Goal: Information Seeking & Learning: Find specific fact

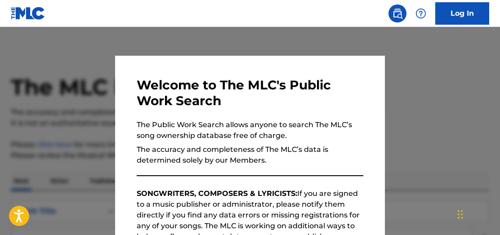
scroll to position [313, 0]
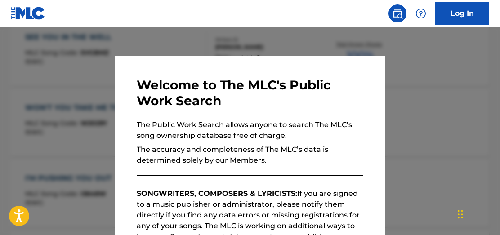
drag, startPoint x: 183, startPoint y: 41, endPoint x: 188, endPoint y: 43, distance: 4.8
click at [184, 41] on div at bounding box center [250, 144] width 500 height 235
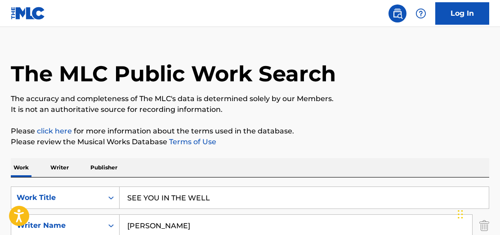
scroll to position [114, 0]
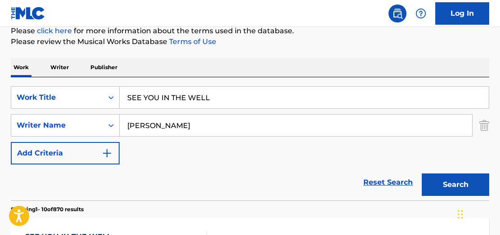
drag, startPoint x: 225, startPoint y: 101, endPoint x: 29, endPoint y: 47, distance: 203.2
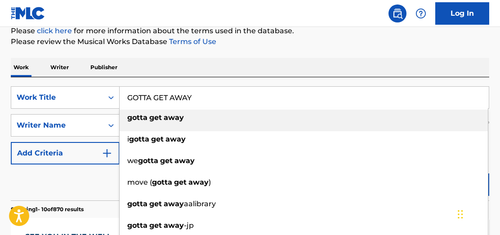
type input "GOTTA GET AWAY"
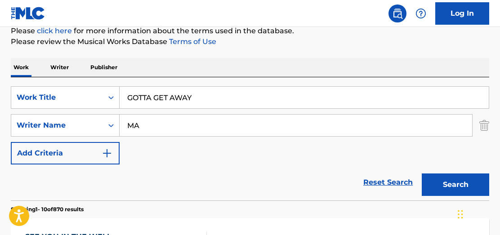
type input "M"
type input "[PERSON_NAME]"
click at [421, 173] on button "Search" at bounding box center [454, 184] width 67 height 22
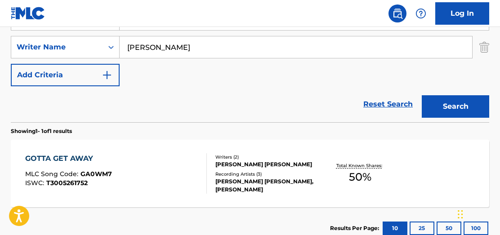
scroll to position [221, 0]
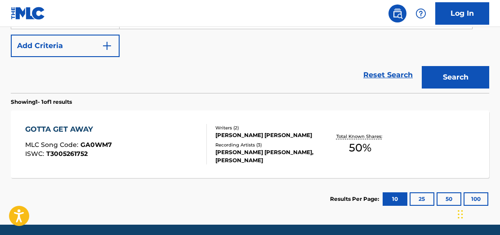
click at [371, 141] on div "Total Known Shares: 50 %" at bounding box center [360, 144] width 80 height 27
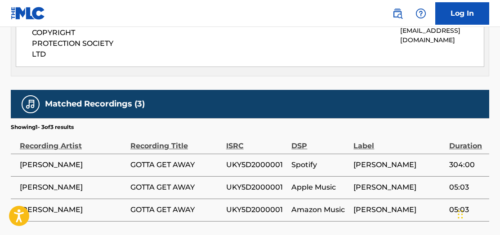
scroll to position [527, 0]
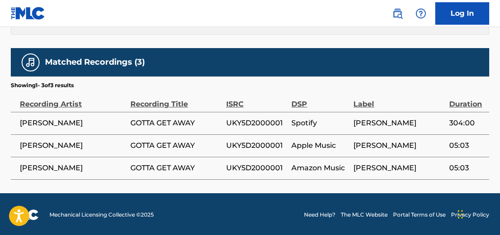
click at [257, 125] on span "UKY5D2000001" at bounding box center [256, 123] width 61 height 11
copy span "UKY5D2000001"
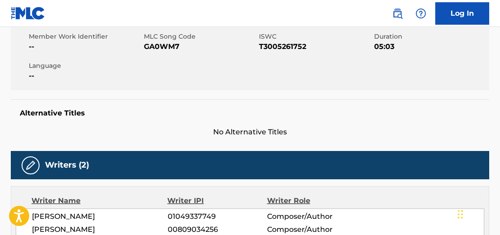
scroll to position [0, 0]
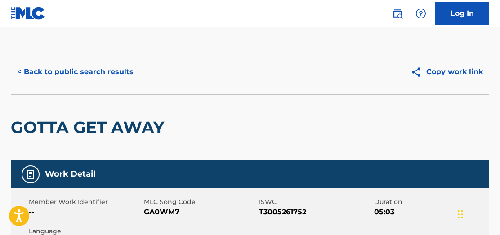
scroll to position [198, 0]
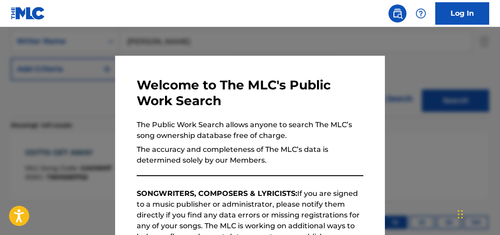
drag, startPoint x: 103, startPoint y: 39, endPoint x: 162, endPoint y: 48, distance: 59.9
click at [103, 39] on div at bounding box center [250, 144] width 500 height 235
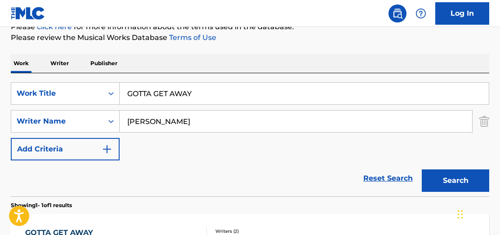
scroll to position [120, 0]
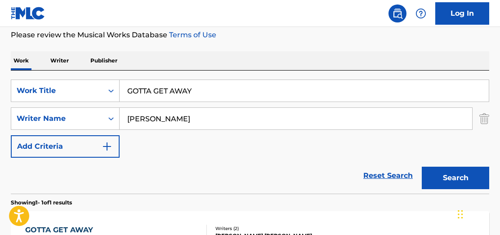
drag, startPoint x: 235, startPoint y: 89, endPoint x: -118, endPoint y: 39, distance: 357.1
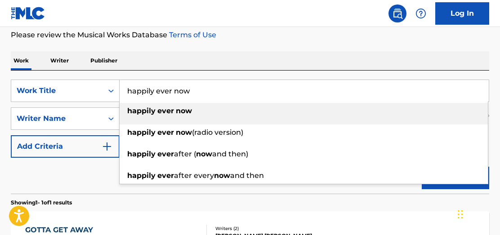
type input "happily ever now"
click at [155, 111] on span "Search Form" at bounding box center [156, 110] width 2 height 9
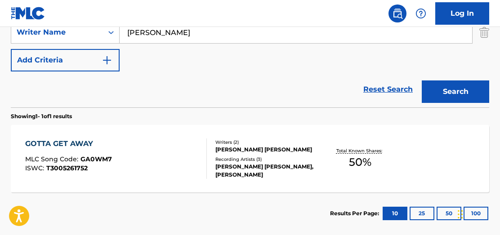
scroll to position [228, 0]
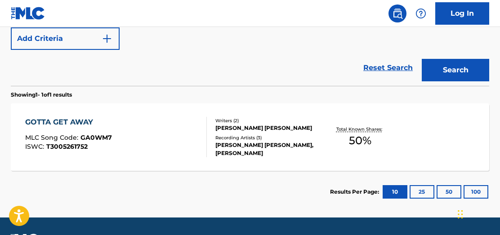
click at [384, 143] on div "Total Known Shares: 50 %" at bounding box center [360, 137] width 80 height 27
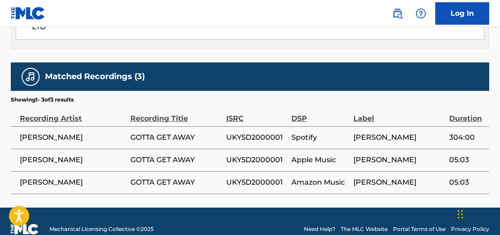
scroll to position [527, 0]
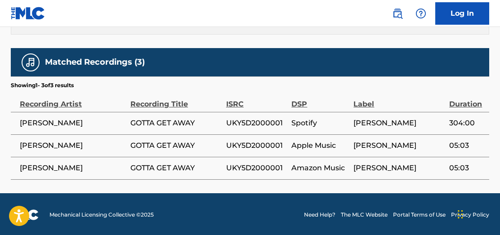
click at [239, 125] on span "UKY5D2000001" at bounding box center [256, 123] width 61 height 11
copy span "UKY5D2000001"
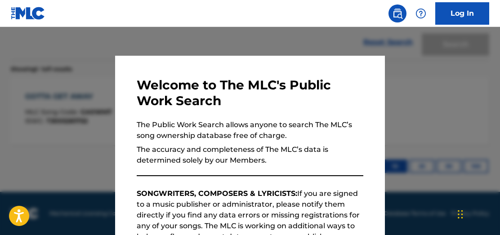
scroll to position [253, 0]
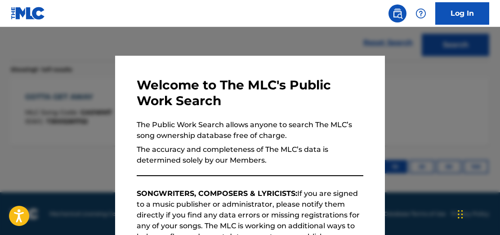
click at [329, 37] on div at bounding box center [250, 144] width 500 height 235
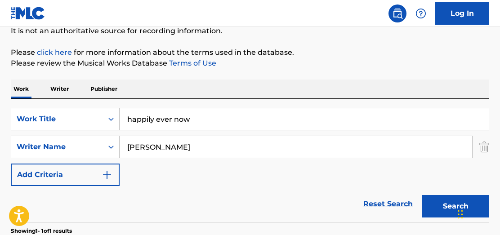
scroll to position [119, 0]
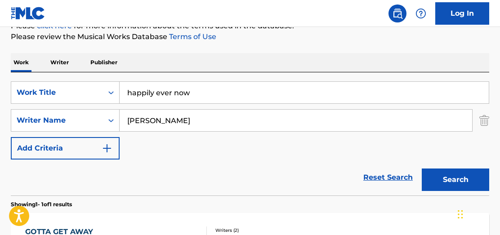
click at [444, 173] on button "Search" at bounding box center [454, 179] width 67 height 22
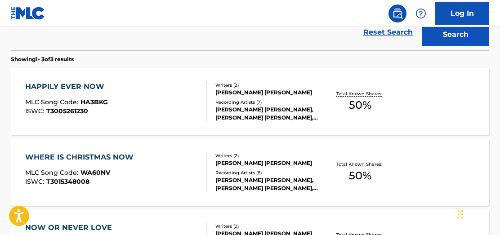
scroll to position [268, 0]
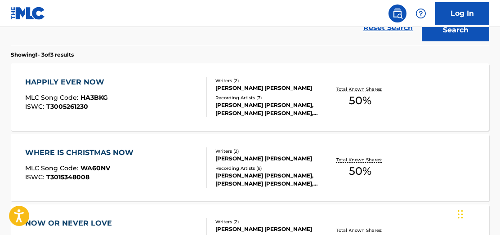
click at [349, 92] on div "Total Known Shares: 50 %" at bounding box center [360, 97] width 80 height 27
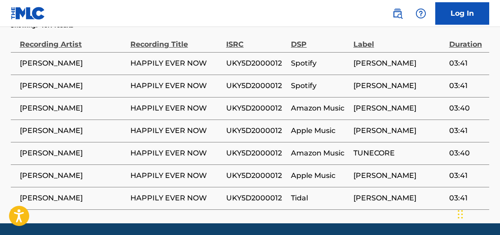
scroll to position [577, 0]
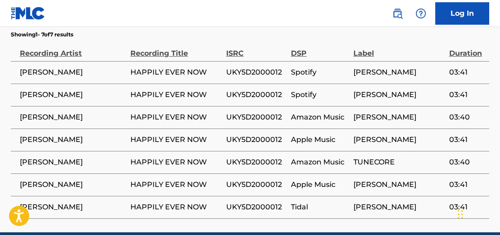
click at [238, 71] on span "UKY5D2000012" at bounding box center [256, 72] width 60 height 11
copy span "UKY5D2000012"
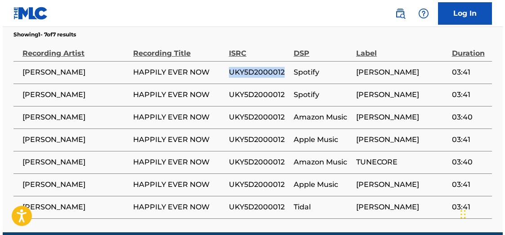
scroll to position [319, 0]
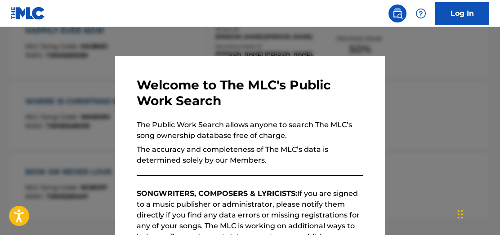
click at [232, 40] on div at bounding box center [250, 144] width 500 height 235
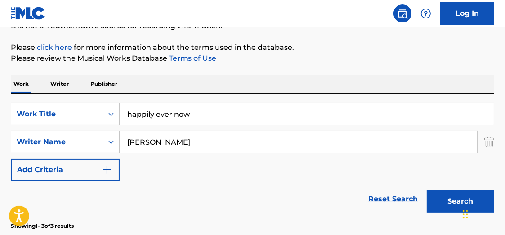
scroll to position [97, 0]
drag, startPoint x: 217, startPoint y: 116, endPoint x: 12, endPoint y: 61, distance: 212.6
click at [40, 66] on div "The MLC Public Work Search The accuracy and completeness of The MLC's data is d…" at bounding box center [252, 218] width 505 height 533
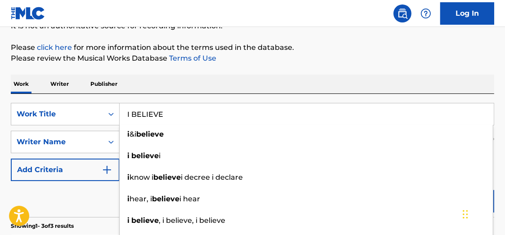
click at [157, 115] on input "I BELIEVE" at bounding box center [307, 114] width 374 height 22
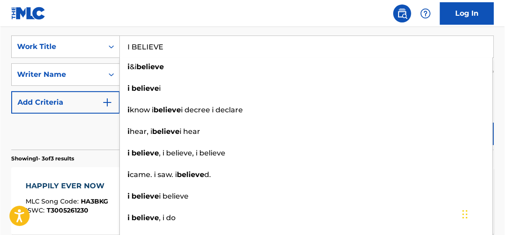
scroll to position [159, 0]
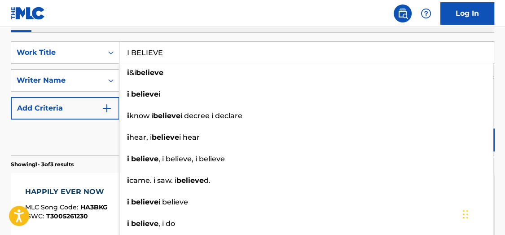
type input "I BELIEVE"
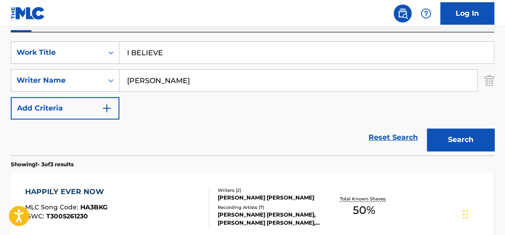
click at [499, 64] on div "The MLC Public Work Search The accuracy and completeness of The MLC's data is d…" at bounding box center [252, 157] width 505 height 533
click at [449, 135] on button "Search" at bounding box center [460, 140] width 67 height 22
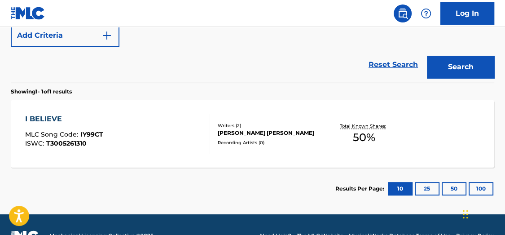
scroll to position [229, 0]
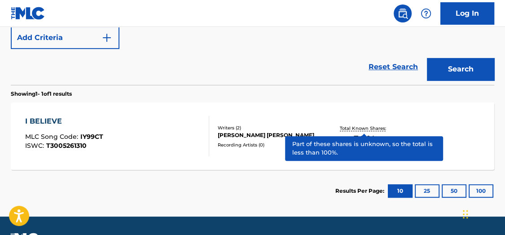
click at [364, 128] on p "Total Known Shares:" at bounding box center [364, 128] width 48 height 7
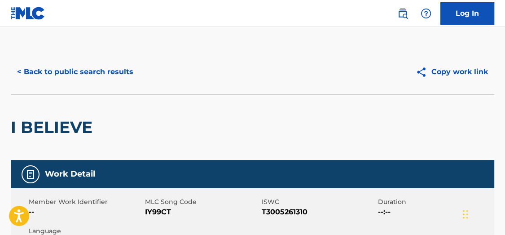
drag, startPoint x: 505, startPoint y: 41, endPoint x: 501, endPoint y: 60, distance: 18.9
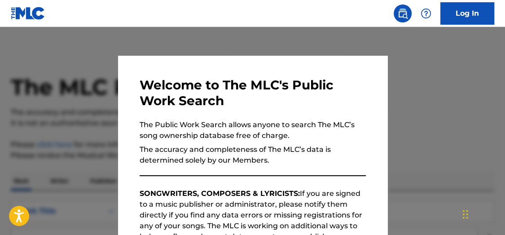
scroll to position [198, 0]
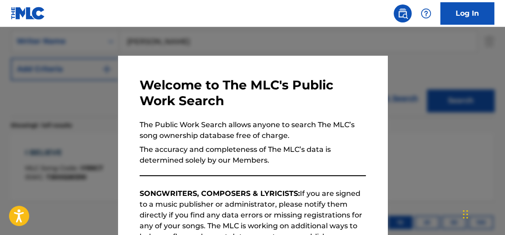
click at [147, 34] on div at bounding box center [252, 144] width 505 height 235
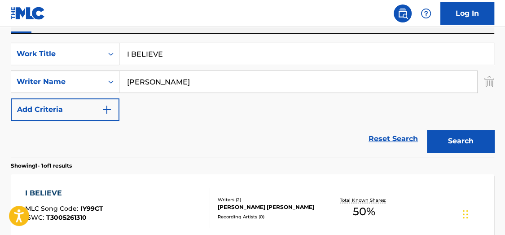
scroll to position [152, 0]
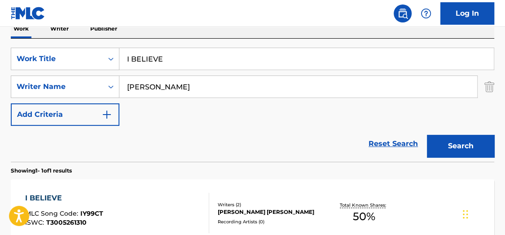
type input "i'm still here"
click at [449, 146] on button "Search" at bounding box center [460, 146] width 67 height 22
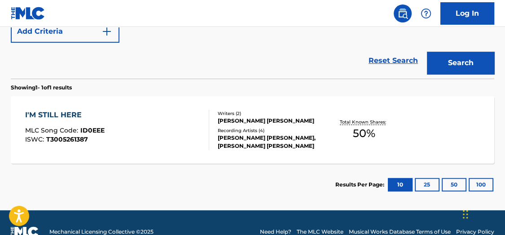
scroll to position [237, 0]
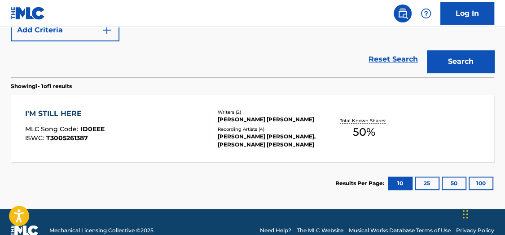
click at [370, 129] on span "50 %" at bounding box center [364, 132] width 22 height 16
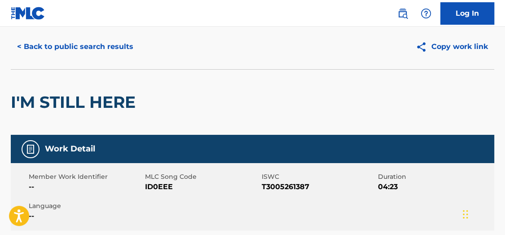
scroll to position [26, 0]
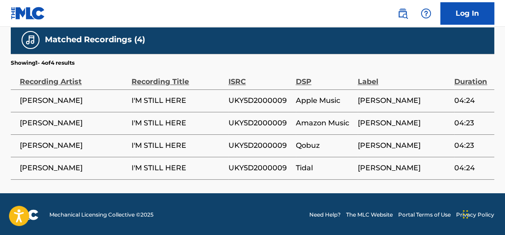
scroll to position [545, 0]
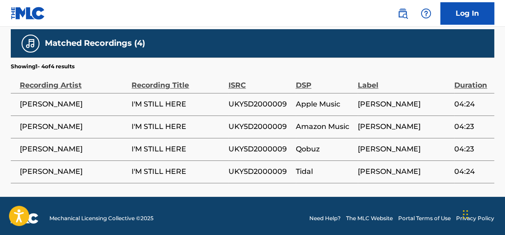
click at [243, 104] on span "UKY5D2000009" at bounding box center [260, 104] width 63 height 11
copy span "UKY5D2000009"
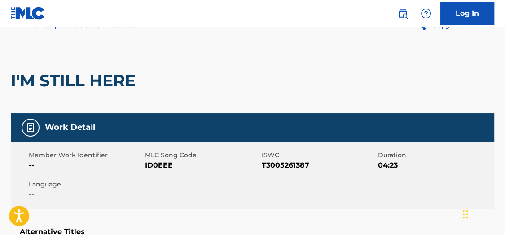
scroll to position [0, 0]
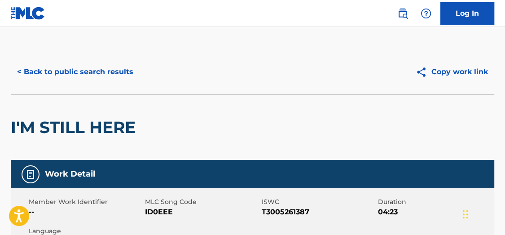
scroll to position [198, 0]
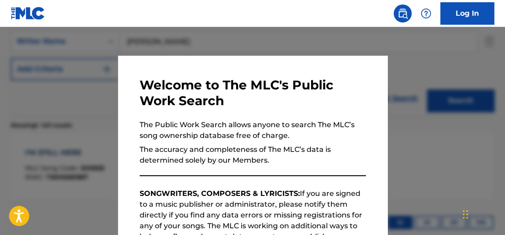
click at [237, 41] on div at bounding box center [252, 144] width 505 height 235
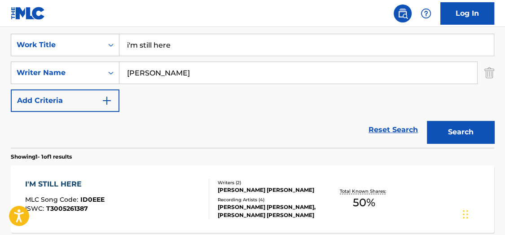
scroll to position [160, 0]
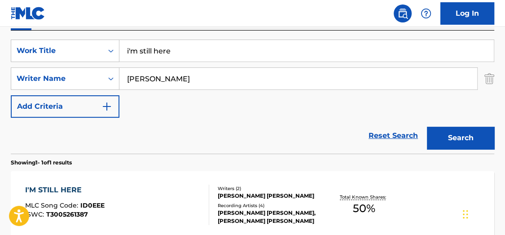
click at [10, 9] on div "Log In The MLC Public Work Search The accuracy and completeness of The MLC's da…" at bounding box center [252, 84] width 505 height 489
type input "moment in the sun"
click at [464, 137] on button "Search" at bounding box center [460, 138] width 67 height 22
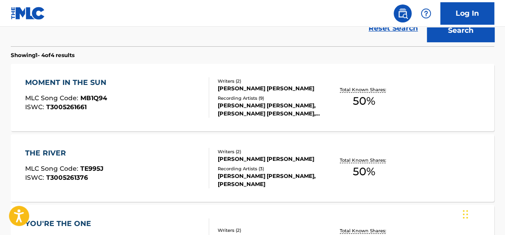
scroll to position [263, 0]
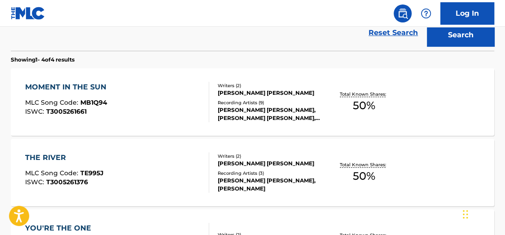
click at [363, 99] on span "50 %" at bounding box center [364, 106] width 22 height 16
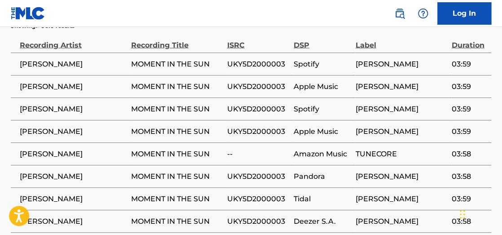
scroll to position [582, 0]
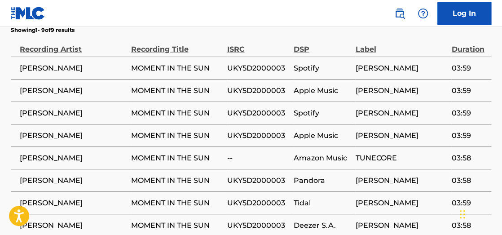
click at [244, 92] on span "UKY5D2000003" at bounding box center [258, 90] width 62 height 11
copy span "UKY5D2000003"
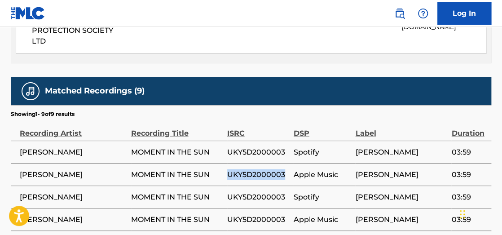
scroll to position [496, 0]
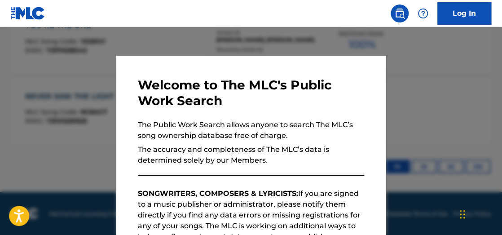
scroll to position [315, 0]
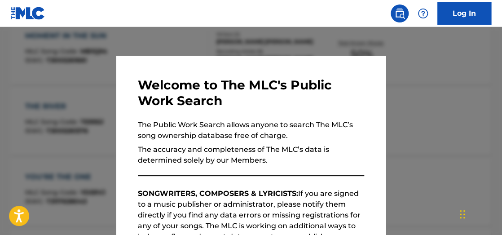
drag, startPoint x: 193, startPoint y: 36, endPoint x: 301, endPoint y: 59, distance: 109.8
click at [196, 38] on div at bounding box center [251, 144] width 502 height 235
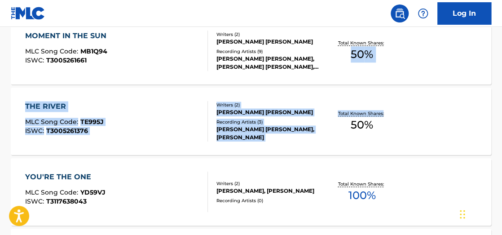
drag, startPoint x: 501, startPoint y: 125, endPoint x: 504, endPoint y: 64, distance: 61.6
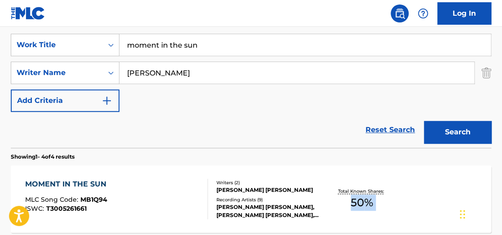
scroll to position [142, 0]
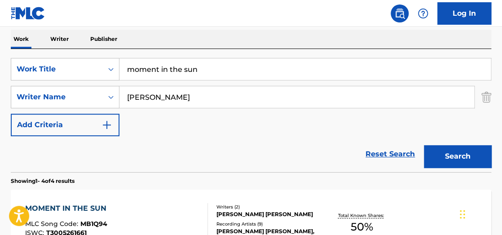
click at [73, 16] on div "Log In The MLC Public Work Search The accuracy and completeness of The MLC's da…" at bounding box center [251, 208] width 502 height 700
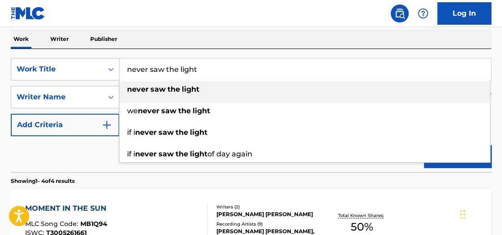
type input "never saw the light"
click at [157, 91] on strong "saw" at bounding box center [158, 89] width 15 height 9
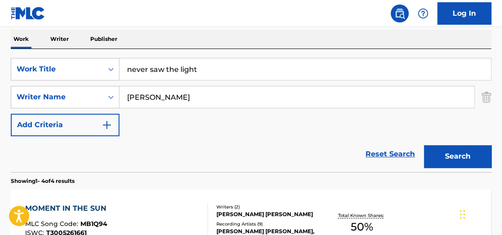
drag, startPoint x: 476, startPoint y: 151, endPoint x: 479, endPoint y: 156, distance: 5.5
click at [476, 152] on button "Search" at bounding box center [457, 156] width 67 height 22
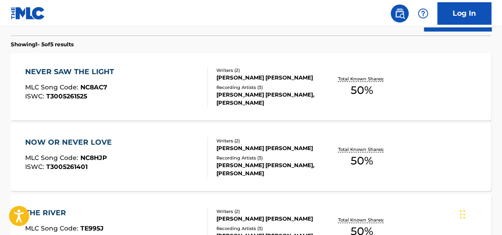
scroll to position [280, 0]
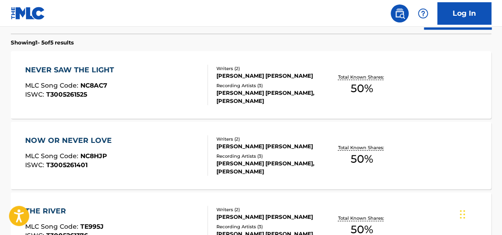
click at [363, 94] on span "50 %" at bounding box center [362, 88] width 22 height 16
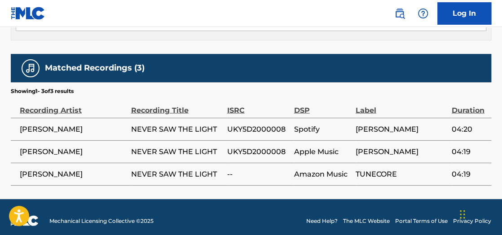
scroll to position [527, 0]
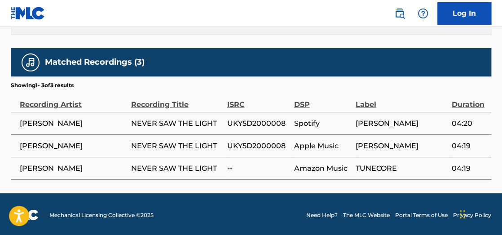
click at [242, 123] on span "UKY5D2000008" at bounding box center [258, 123] width 62 height 11
click at [243, 123] on span "UKY5D2000008" at bounding box center [258, 123] width 62 height 11
copy span "UKY5D2000008"
drag, startPoint x: 5, startPoint y: 90, endPoint x: -8, endPoint y: 90, distance: 13.0
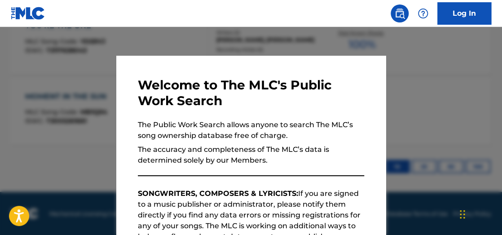
scroll to position [332, 0]
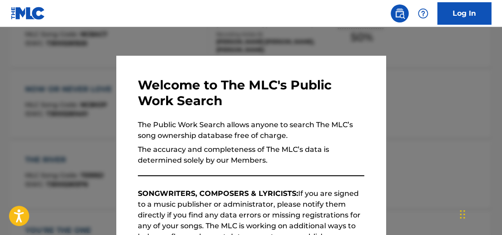
drag, startPoint x: 142, startPoint y: 34, endPoint x: 182, endPoint y: 40, distance: 40.5
click at [146, 35] on div at bounding box center [251, 144] width 502 height 235
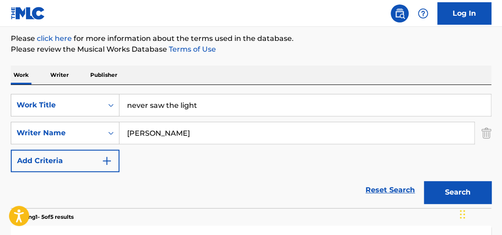
scroll to position [105, 0]
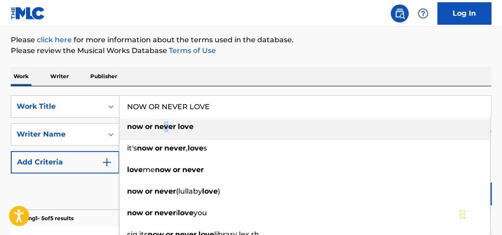
click at [167, 123] on strong "never" at bounding box center [166, 126] width 22 height 9
type input "now or never love"
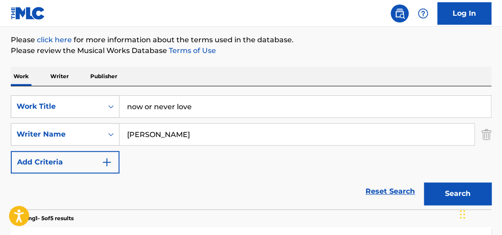
click at [443, 189] on button "Search" at bounding box center [457, 193] width 67 height 22
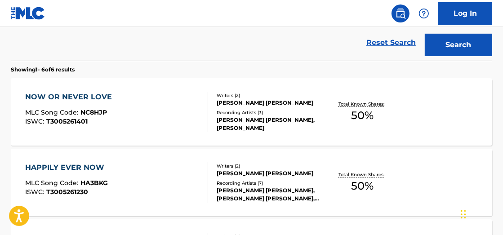
scroll to position [252, 0]
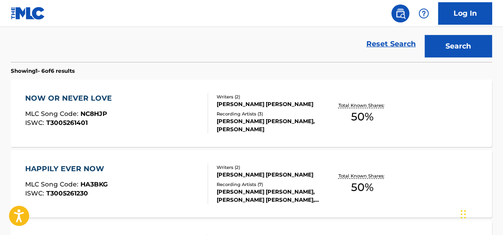
click at [369, 111] on span "50 %" at bounding box center [362, 117] width 22 height 16
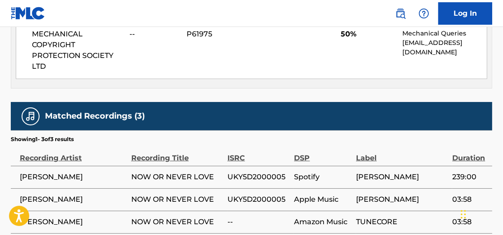
scroll to position [527, 0]
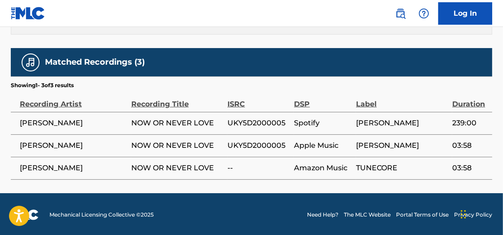
click at [229, 125] on span "UKY5D2000005" at bounding box center [258, 123] width 62 height 11
copy span "UKY5D2000005"
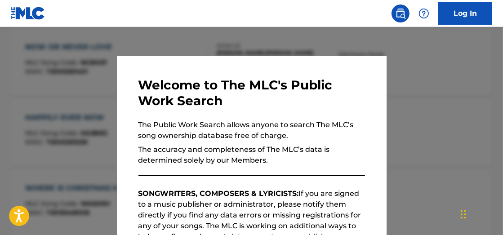
drag, startPoint x: 97, startPoint y: 48, endPoint x: 106, endPoint y: 48, distance: 9.0
click at [98, 48] on div at bounding box center [251, 144] width 503 height 235
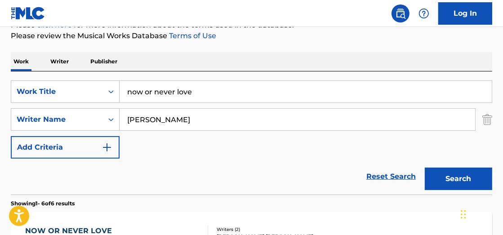
scroll to position [98, 0]
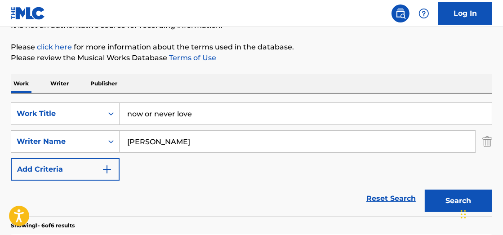
drag, startPoint x: 161, startPoint y: 85, endPoint x: -116, endPoint y: 13, distance: 286.5
click at [0, 13] on html "Accessibility Screen-Reader Guide, Feedback, and Issue Reporting | New window C…" at bounding box center [251, 19] width 503 height 235
type input "Y"
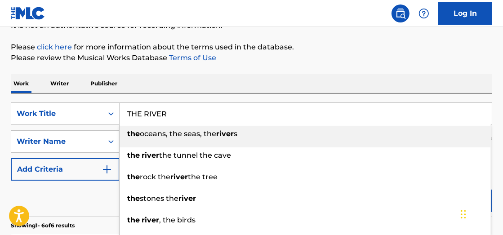
type input "THE RIVER"
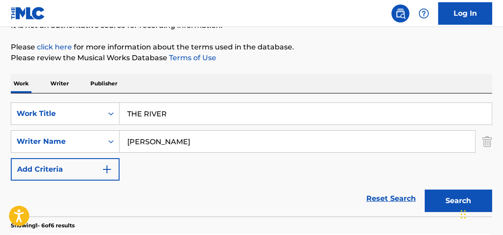
drag, startPoint x: 164, startPoint y: 12, endPoint x: 163, endPoint y: 25, distance: 13.0
click at [165, 14] on nav "Log In" at bounding box center [251, 13] width 503 height 27
click at [451, 200] on button "Search" at bounding box center [458, 201] width 67 height 22
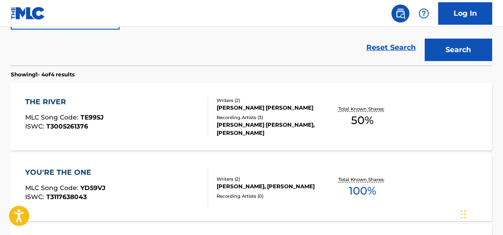
scroll to position [250, 0]
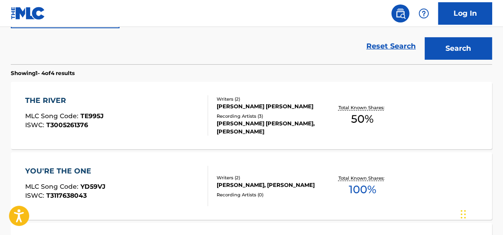
click at [371, 120] on span "50 %" at bounding box center [362, 119] width 22 height 16
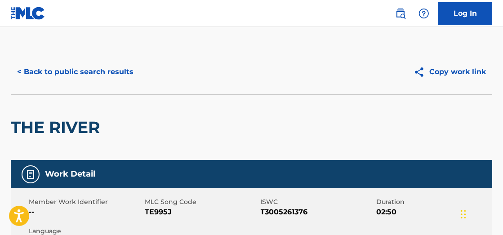
scroll to position [527, 0]
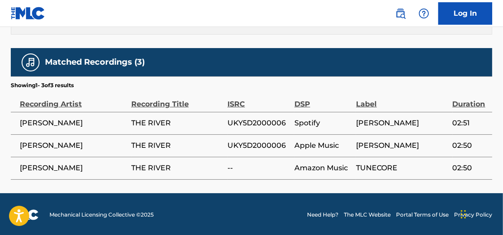
click at [258, 122] on span "UKY5D2000006" at bounding box center [258, 123] width 62 height 11
copy span "UKY5D2000006"
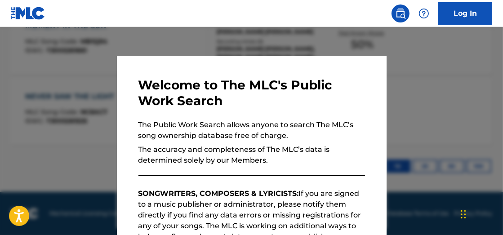
scroll to position [301, 0]
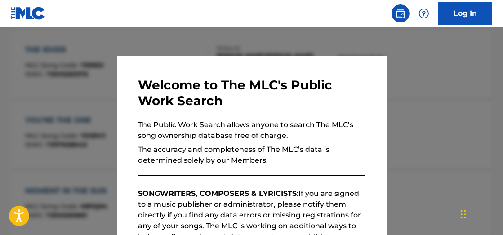
drag, startPoint x: 261, startPoint y: 44, endPoint x: 266, endPoint y: 43, distance: 4.8
click at [262, 44] on div at bounding box center [251, 144] width 503 height 235
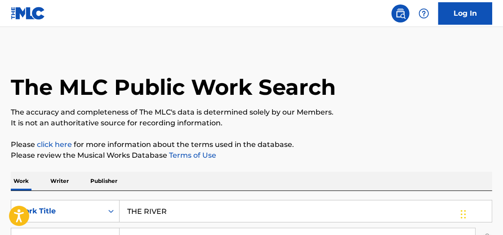
scroll to position [87, 0]
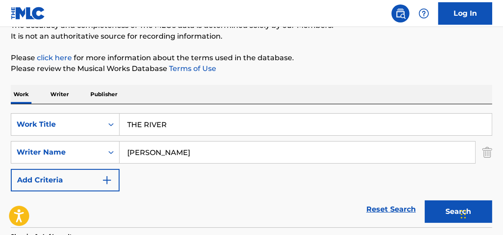
drag, startPoint x: 184, startPoint y: 120, endPoint x: 81, endPoint y: 41, distance: 130.1
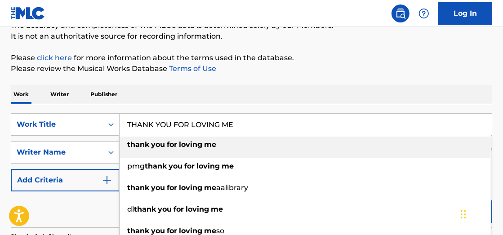
click at [174, 144] on strong "for" at bounding box center [172, 144] width 10 height 9
type input "thank you for loving me"
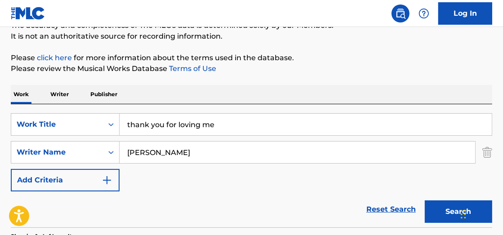
drag, startPoint x: 443, startPoint y: 214, endPoint x: 435, endPoint y: 208, distance: 10.2
click at [440, 212] on button "Search" at bounding box center [458, 211] width 67 height 22
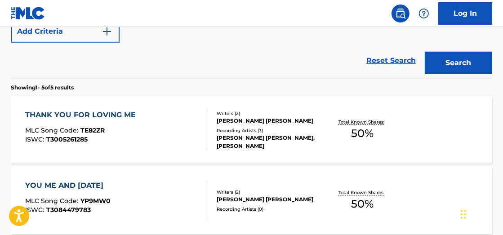
scroll to position [233, 0]
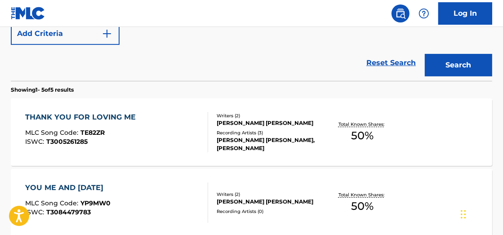
click at [378, 129] on div "Total Known Shares: 50 %" at bounding box center [362, 132] width 80 height 27
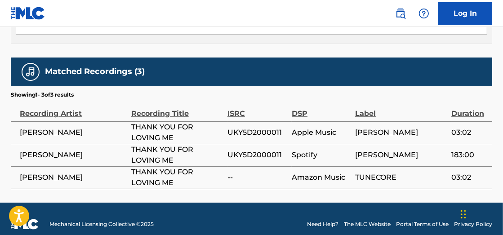
scroll to position [527, 0]
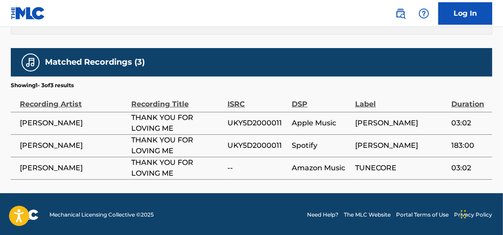
click at [253, 124] on span "UKY5D2000011" at bounding box center [257, 123] width 60 height 11
copy span "UKY5D2000011"
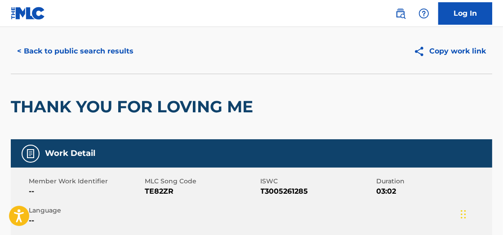
scroll to position [0, 0]
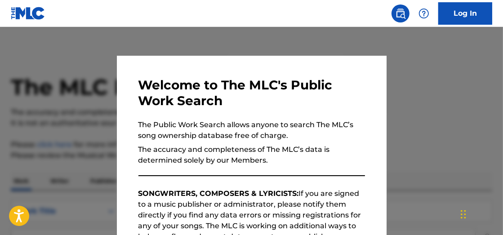
scroll to position [284, 0]
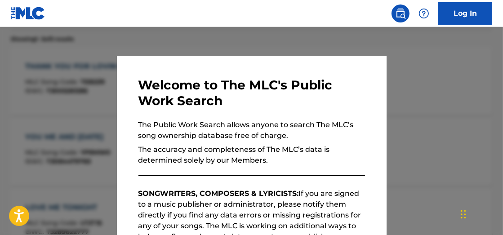
click at [155, 44] on div at bounding box center [251, 144] width 503 height 235
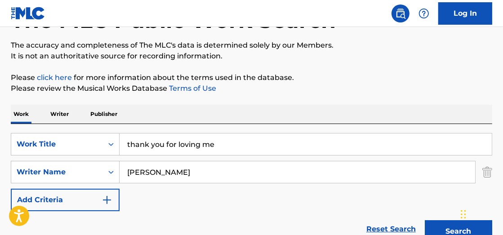
scroll to position [66, 0]
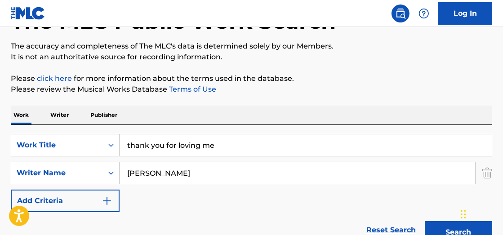
drag, startPoint x: 154, startPoint y: 130, endPoint x: -38, endPoint y: 91, distance: 195.8
click at [0, 91] on html "Accessibility Screen-Reader Guide, Feedback, and Issue Reporting | New window C…" at bounding box center [251, 51] width 503 height 235
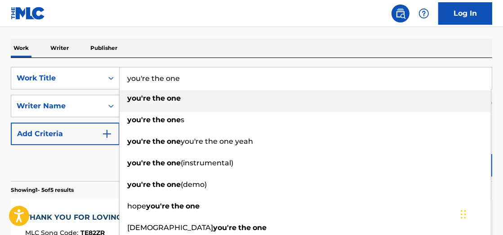
scroll to position [135, 0]
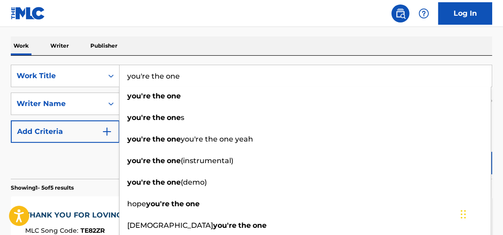
click at [296, 77] on input "you're the one" at bounding box center [306, 76] width 372 height 22
click at [263, 73] on input "you're the one" at bounding box center [306, 76] width 372 height 22
type input "you're the one"
click at [244, 45] on div "Work Writer Publisher" at bounding box center [251, 45] width 481 height 19
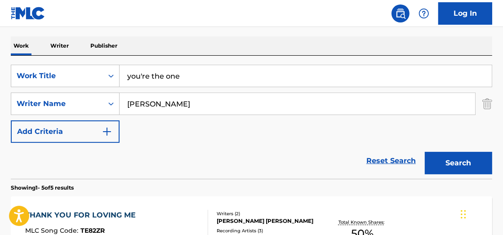
click at [463, 167] on button "Search" at bounding box center [458, 163] width 67 height 22
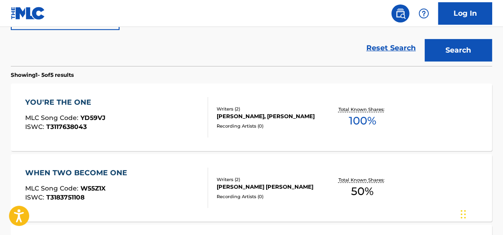
scroll to position [253, 0]
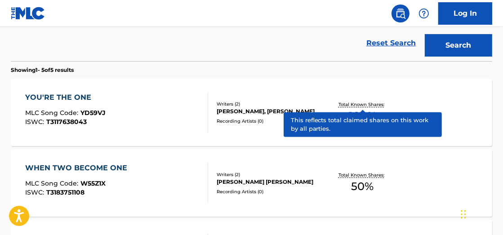
click at [371, 104] on p "Total Known Shares:" at bounding box center [362, 104] width 48 height 7
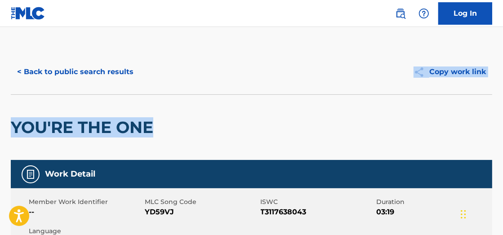
drag, startPoint x: 504, startPoint y: 72, endPoint x: 511, endPoint y: 116, distance: 44.7
click at [499, 116] on html "Accessibility Screen-Reader Guide, Feedback, and Issue Reporting | New window C…" at bounding box center [251, 117] width 503 height 235
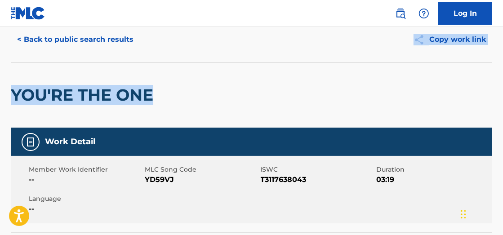
scroll to position [2, 0]
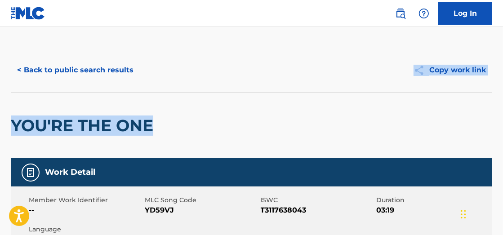
scroll to position [304, 0]
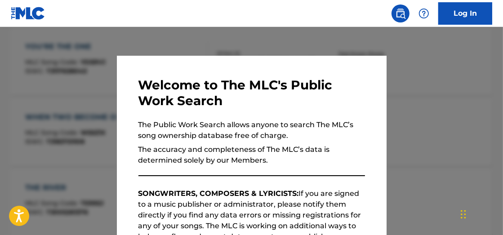
click at [447, 138] on div at bounding box center [251, 144] width 503 height 235
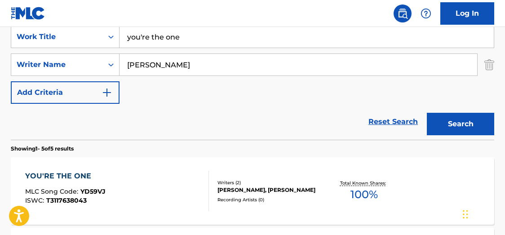
scroll to position [151, 0]
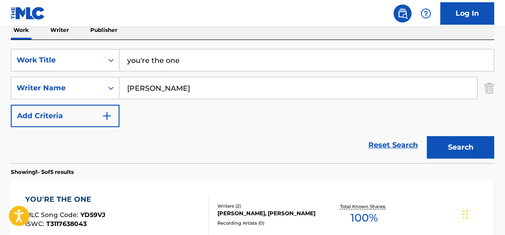
drag, startPoint x: 7, startPoint y: 24, endPoint x: -23, endPoint y: 11, distance: 32.6
type input "gotta get away"
click at [461, 146] on button "Search" at bounding box center [460, 147] width 67 height 22
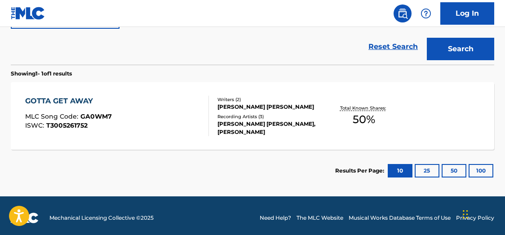
scroll to position [248, 0]
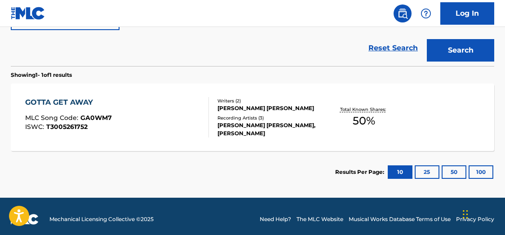
click at [373, 113] on span "50 %" at bounding box center [364, 121] width 22 height 16
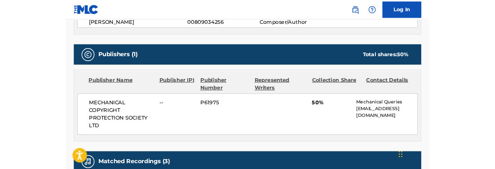
scroll to position [362, 0]
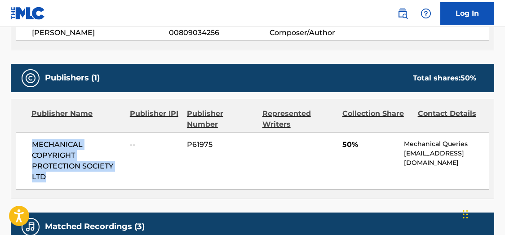
drag, startPoint x: 31, startPoint y: 144, endPoint x: 101, endPoint y: 172, distance: 75.4
click at [108, 177] on div "MECHANICAL COPYRIGHT PROTECTION SOCIETY LTD -- P61975 50% Mechanical Queries [E…" at bounding box center [253, 161] width 474 height 58
copy span "MECHANICAL COPYRIGHT PROTECTION SOCIETY LTD"
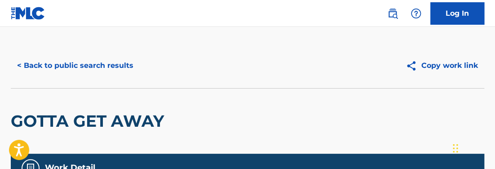
scroll to position [0, 0]
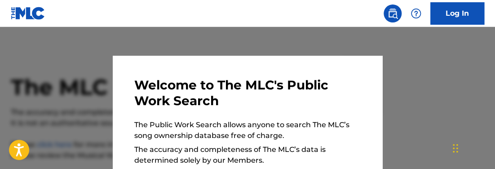
scroll to position [300, 0]
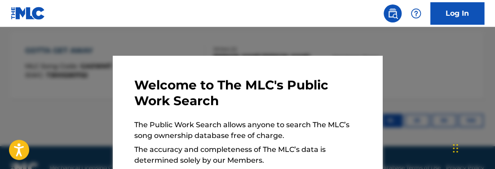
click at [470, 61] on div at bounding box center [247, 111] width 495 height 169
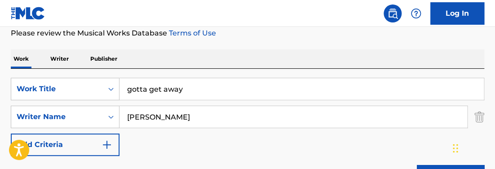
scroll to position [113, 0]
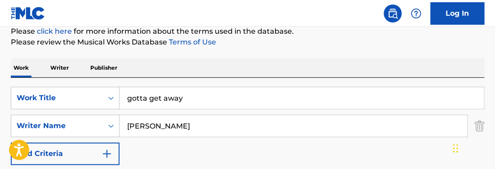
drag, startPoint x: 135, startPoint y: 84, endPoint x: 93, endPoint y: 69, distance: 44.1
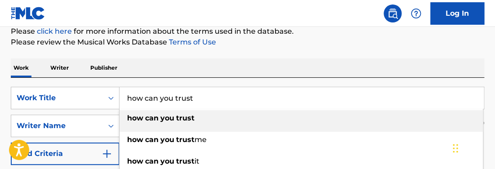
type input "how can you trust"
click at [184, 120] on strong "trust" at bounding box center [185, 118] width 18 height 9
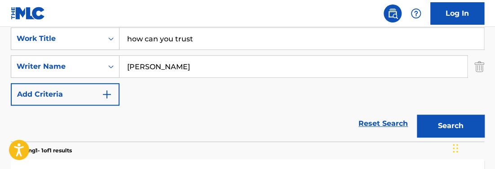
scroll to position [180, 0]
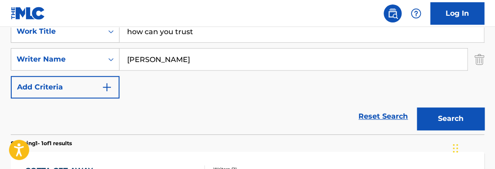
click at [448, 116] on button "Search" at bounding box center [450, 118] width 67 height 22
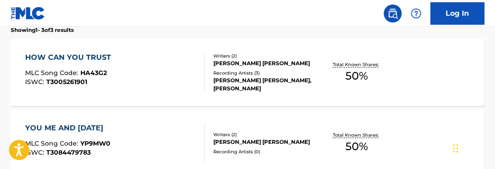
scroll to position [284, 0]
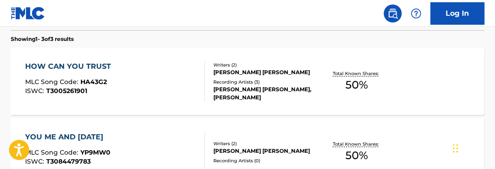
click at [368, 81] on div "Total Known Shares: 50 %" at bounding box center [356, 81] width 79 height 27
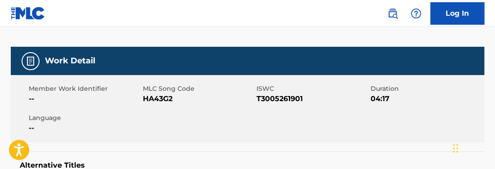
scroll to position [115, 0]
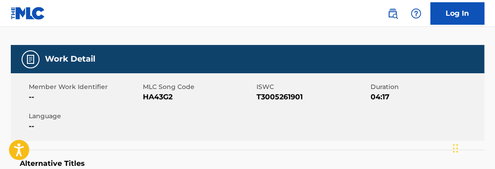
click at [294, 93] on span "T3005261901" at bounding box center [313, 97] width 112 height 11
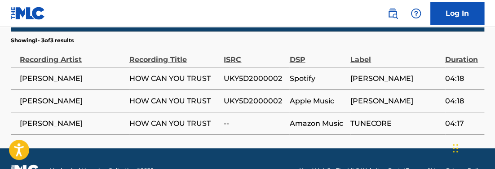
scroll to position [573, 0]
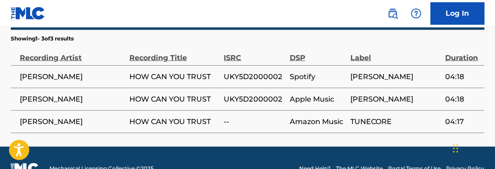
click at [261, 76] on span "UKY5D2000002" at bounding box center [254, 76] width 61 height 11
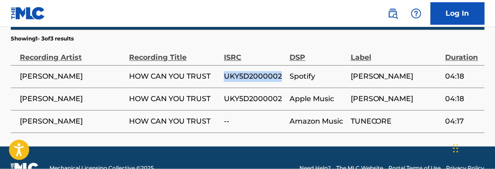
scroll to position [335, 0]
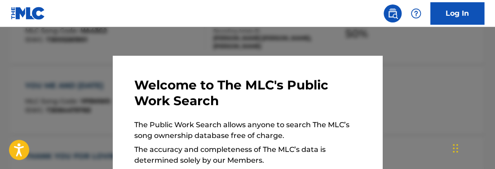
drag, startPoint x: 435, startPoint y: 66, endPoint x: 470, endPoint y: 73, distance: 35.4
click at [438, 67] on div at bounding box center [247, 111] width 495 height 169
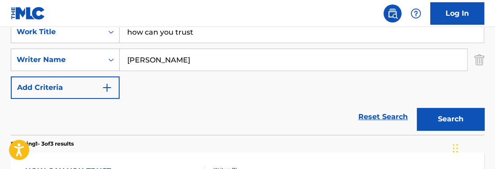
scroll to position [177, 0]
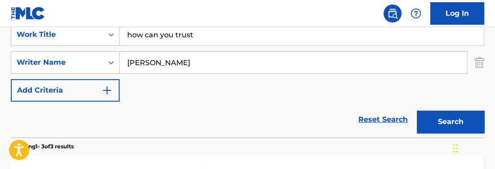
drag, startPoint x: 214, startPoint y: 25, endPoint x: 94, endPoint y: 23, distance: 120.0
click at [108, 3] on div "Log In The MLC Public Work Search The accuracy and completeness of The MLC's da…" at bounding box center [247, 138] width 495 height 630
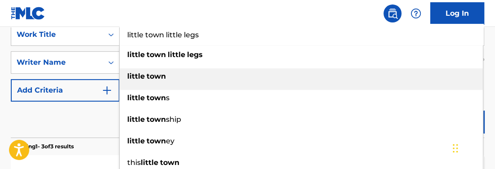
drag, startPoint x: 147, startPoint y: 79, endPoint x: 136, endPoint y: 76, distance: 11.0
click at [146, 78] on strong "town" at bounding box center [155, 76] width 19 height 9
type input "little town"
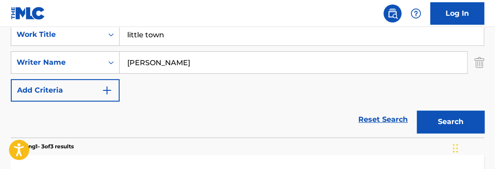
click at [464, 115] on button "Search" at bounding box center [450, 122] width 67 height 22
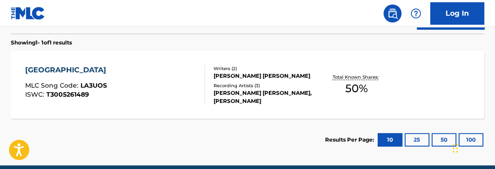
scroll to position [281, 0]
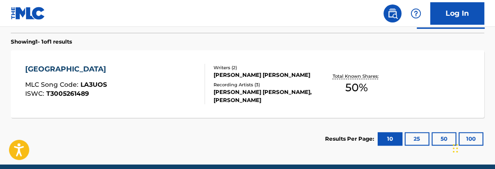
click at [358, 86] on span "50 %" at bounding box center [356, 88] width 22 height 16
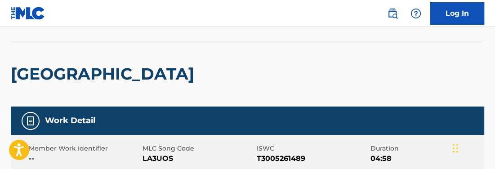
scroll to position [146, 0]
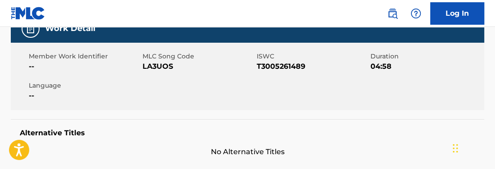
click at [296, 66] on span "T3005261489" at bounding box center [312, 66] width 111 height 11
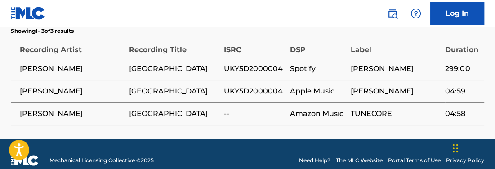
scroll to position [568, 0]
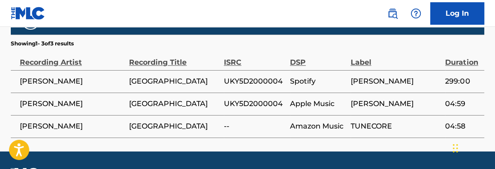
click at [239, 86] on td "UKY5D2000004" at bounding box center [257, 81] width 66 height 22
click at [241, 81] on span "UKY5D2000004" at bounding box center [255, 81] width 62 height 11
drag, startPoint x: 241, startPoint y: 81, endPoint x: 237, endPoint y: 78, distance: 5.8
click at [237, 78] on span "UKY5D2000004" at bounding box center [255, 81] width 62 height 11
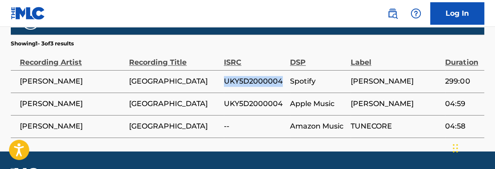
click at [237, 78] on span "UKY5D2000004" at bounding box center [255, 81] width 62 height 11
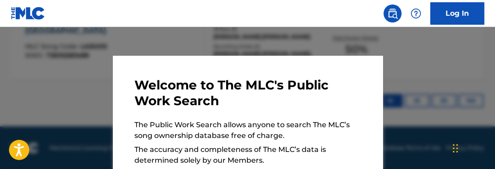
drag, startPoint x: 222, startPoint y: 35, endPoint x: 229, endPoint y: 42, distance: 9.9
click at [222, 36] on div at bounding box center [247, 111] width 495 height 169
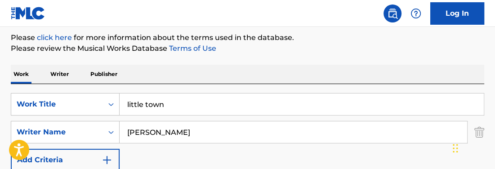
scroll to position [132, 0]
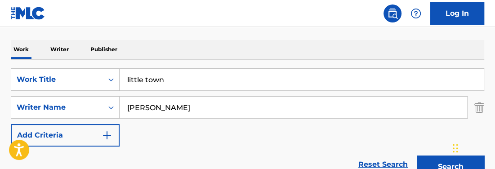
drag, startPoint x: 169, startPoint y: 77, endPoint x: 26, endPoint y: 2, distance: 161.4
click at [41, 12] on div "Log In The MLC Public Work Search The accuracy and completeness of The MLC's da…" at bounding box center [247, 112] width 495 height 489
type input "where is christmas now"
click at [433, 168] on button "Search" at bounding box center [450, 166] width 67 height 22
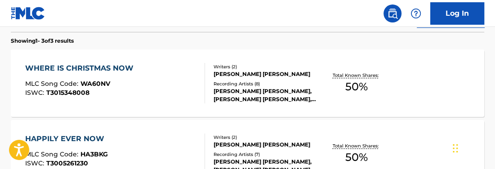
scroll to position [283, 0]
click at [359, 84] on span "50 %" at bounding box center [356, 86] width 22 height 16
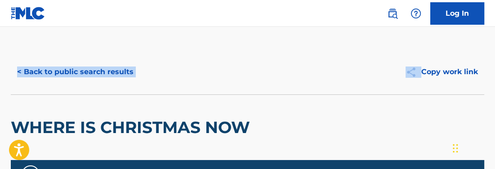
drag, startPoint x: 496, startPoint y: 27, endPoint x: 497, endPoint y: 32, distance: 5.1
click at [495, 32] on html "Accessibility Screen-Reader Guide, Feedback, and Issue Reporting | New window C…" at bounding box center [247, 84] width 495 height 169
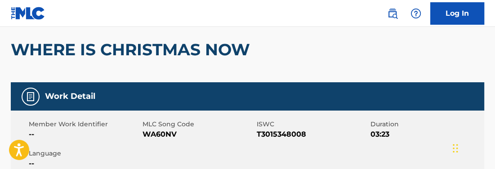
scroll to position [82, 0]
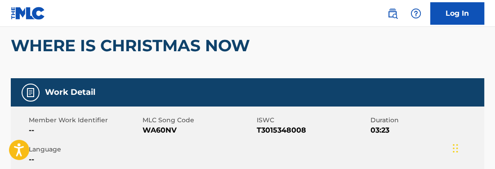
click at [290, 131] on span "T3015348008" at bounding box center [312, 130] width 111 height 11
drag, startPoint x: 290, startPoint y: 131, endPoint x: 275, endPoint y: 128, distance: 15.6
click at [275, 128] on span "T3015348008" at bounding box center [312, 130] width 111 height 11
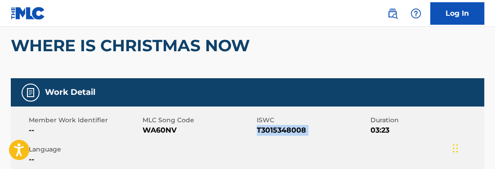
click at [275, 128] on span "T3015348008" at bounding box center [312, 130] width 111 height 11
click at [218, 146] on div "Member Work Identifier -- MLC Song Code WA60NV ISWC T3015348008 Duration 03:23 …" at bounding box center [247, 139] width 473 height 67
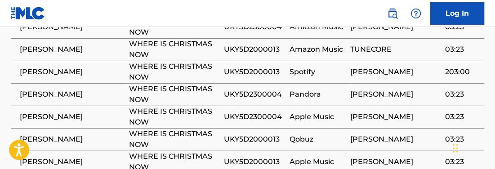
scroll to position [633, 0]
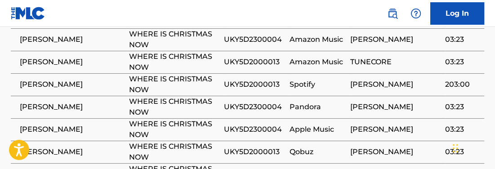
click at [248, 87] on span "UKY5D2000013" at bounding box center [254, 84] width 61 height 11
click at [266, 106] on span "UKY5D2300004" at bounding box center [254, 107] width 61 height 11
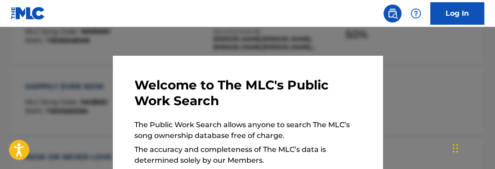
drag, startPoint x: 209, startPoint y: 35, endPoint x: 225, endPoint y: 47, distance: 20.1
click at [209, 36] on div at bounding box center [247, 111] width 495 height 169
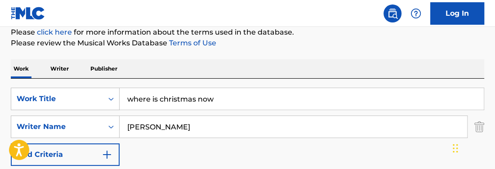
scroll to position [118, 0]
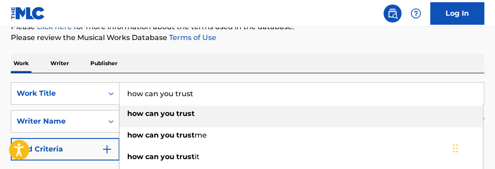
type input "how can you trust"
click at [182, 115] on strong "trust" at bounding box center [185, 113] width 18 height 9
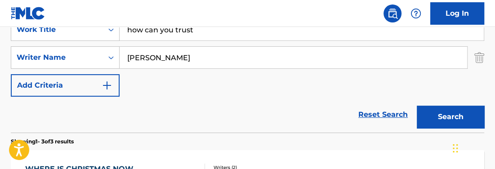
scroll to position [185, 0]
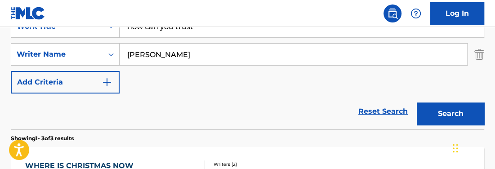
click at [465, 113] on button "Search" at bounding box center [450, 113] width 67 height 22
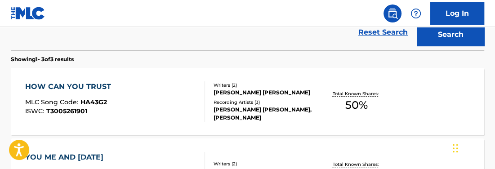
scroll to position [268, 0]
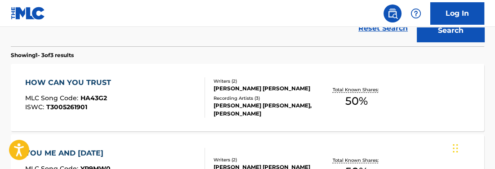
click at [349, 98] on span "50 %" at bounding box center [356, 101] width 22 height 16
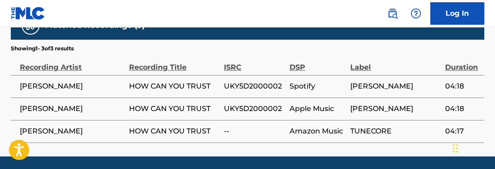
scroll to position [555, 0]
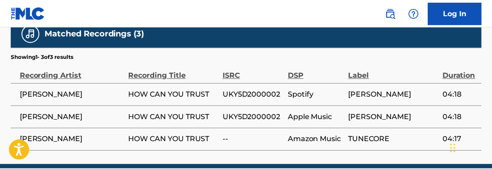
scroll to position [319, 0]
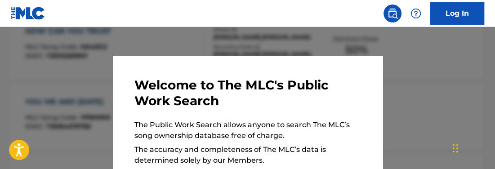
drag, startPoint x: 207, startPoint y: 35, endPoint x: 241, endPoint y: 44, distance: 35.4
click at [218, 38] on div at bounding box center [247, 111] width 495 height 169
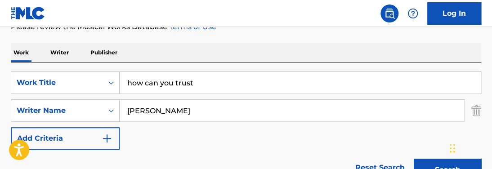
scroll to position [143, 0]
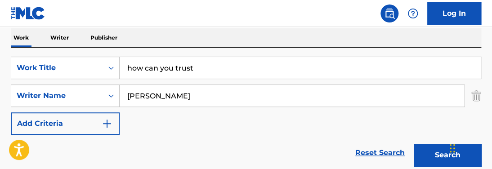
drag, startPoint x: 97, startPoint y: 48, endPoint x: 50, endPoint y: 20, distance: 54.4
drag, startPoint x: 163, startPoint y: 69, endPoint x: 337, endPoint y: 77, distance: 175.0
click at [321, 77] on input "little town little legs" at bounding box center [300, 68] width 361 height 22
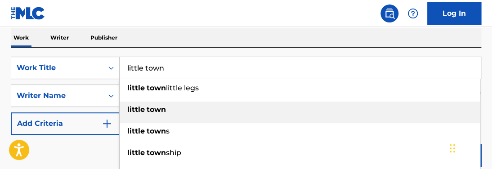
type input "little town"
click at [282, 108] on div "little town" at bounding box center [300, 110] width 360 height 16
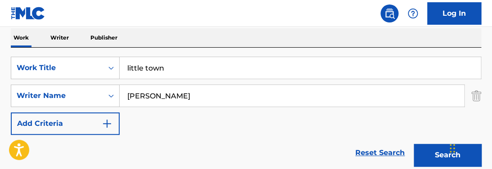
click at [432, 154] on button "Search" at bounding box center [446, 155] width 67 height 22
click at [430, 151] on button "Search" at bounding box center [446, 155] width 67 height 22
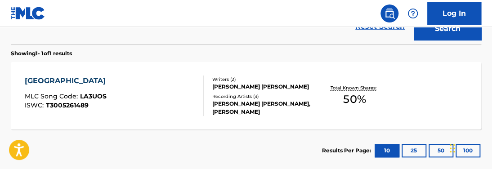
scroll to position [267, 0]
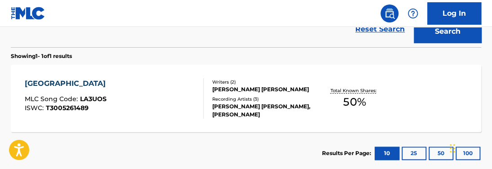
click at [358, 101] on span "50 %" at bounding box center [354, 102] width 22 height 16
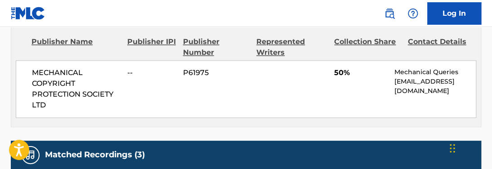
scroll to position [413, 0]
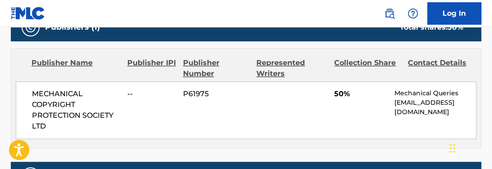
scroll to position [318, 0]
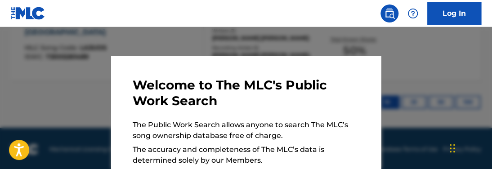
click at [424, 66] on div at bounding box center [246, 111] width 492 height 169
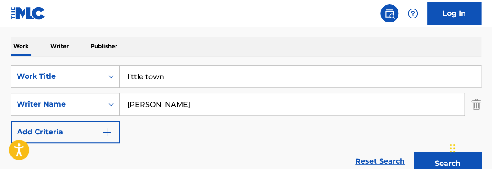
scroll to position [140, 0]
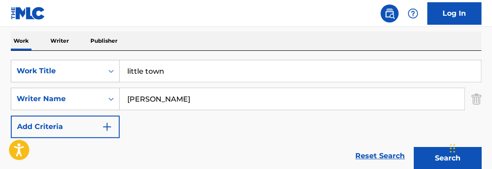
drag, startPoint x: 184, startPoint y: 66, endPoint x: 2, endPoint y: 21, distance: 187.1
click at [18, 25] on div "Log In The MLC Public Work Search The accuracy and completeness of The MLC's da…" at bounding box center [246, 104] width 492 height 489
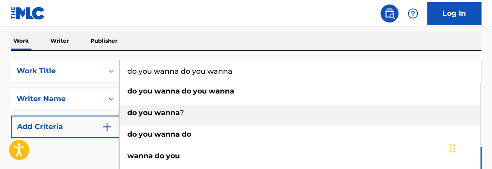
click at [152, 107] on div "do you wanna ?" at bounding box center [300, 113] width 360 height 16
type input "do you wanna ?"
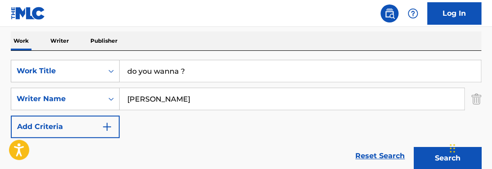
click at [426, 153] on button "Search" at bounding box center [446, 158] width 67 height 22
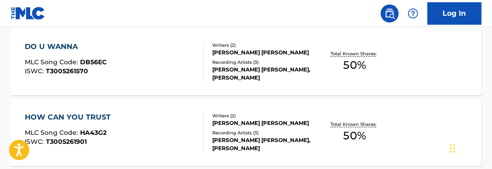
scroll to position [308, 0]
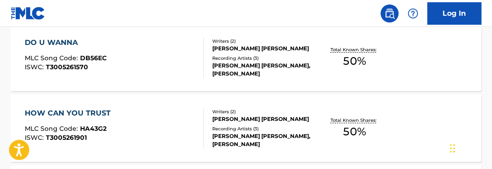
click at [359, 66] on span "50 %" at bounding box center [354, 61] width 22 height 16
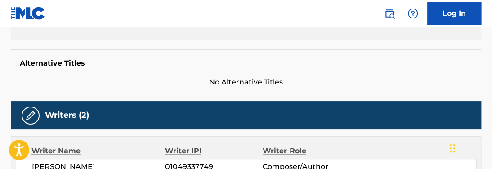
scroll to position [123, 0]
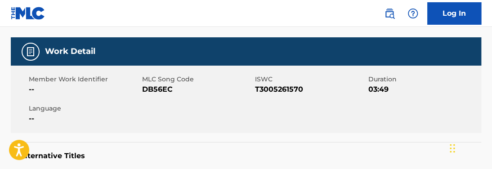
click at [276, 89] on span "T3005261570" at bounding box center [310, 89] width 111 height 11
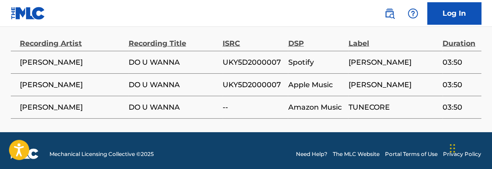
scroll to position [593, 0]
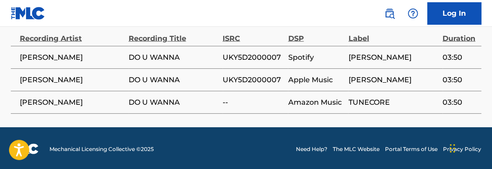
click at [244, 59] on span "UKY5D2000007" at bounding box center [252, 57] width 61 height 11
click at [242, 59] on span "UKY5D2000007" at bounding box center [252, 57] width 61 height 11
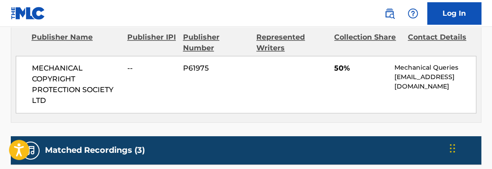
scroll to position [434, 0]
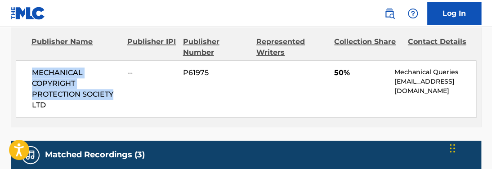
drag, startPoint x: 40, startPoint y: 69, endPoint x: 124, endPoint y: 92, distance: 87.2
click at [127, 92] on div "MECHANICAL COPYRIGHT PROTECTION SOCIETY LTD -- P61975 50% Mechanical Queries [E…" at bounding box center [246, 89] width 460 height 58
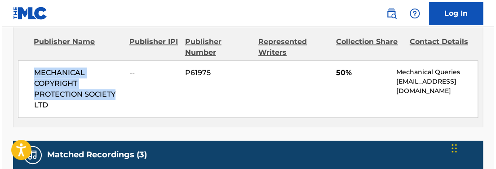
scroll to position [359, 0]
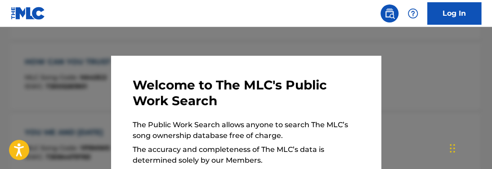
drag, startPoint x: 211, startPoint y: 48, endPoint x: 257, endPoint y: 48, distance: 46.7
click at [217, 48] on div at bounding box center [246, 111] width 492 height 169
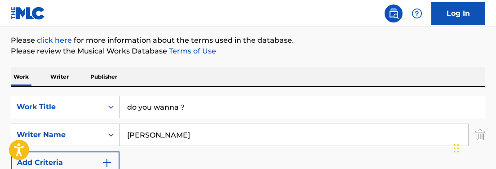
scroll to position [106, 0]
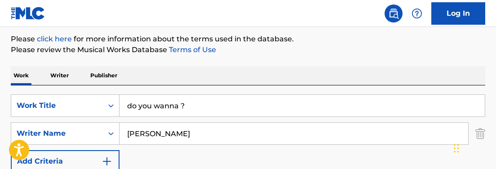
drag, startPoint x: 230, startPoint y: 112, endPoint x: 216, endPoint y: 109, distance: 13.7
click at [217, 110] on input "do you wanna ?" at bounding box center [302, 106] width 365 height 22
drag, startPoint x: 192, startPoint y: 102, endPoint x: -22, endPoint y: 58, distance: 218.8
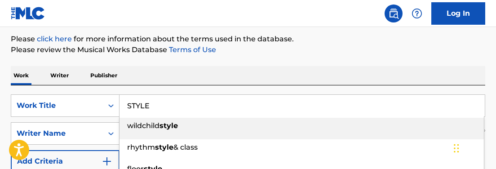
type input "STYLE"
click at [112, 52] on p "Please review the Musical Works Database Terms of Use" at bounding box center [248, 49] width 474 height 11
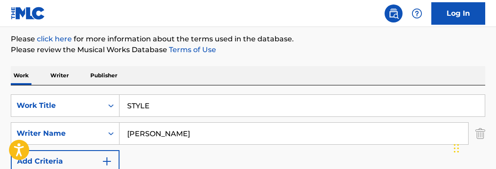
type input "[PERSON_NAME]"
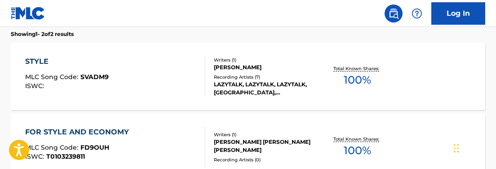
scroll to position [289, 0]
click at [368, 82] on span "100 %" at bounding box center [357, 79] width 27 height 16
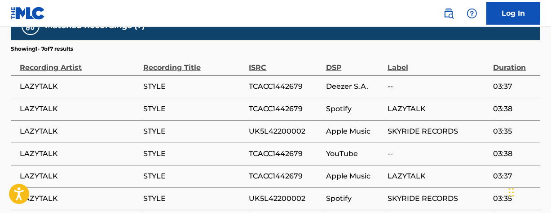
scroll to position [622, 0]
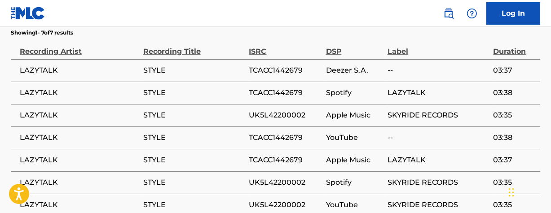
click at [278, 65] on span "TCACC1442679" at bounding box center [285, 70] width 72 height 11
click at [268, 110] on span "UK5L42200002" at bounding box center [285, 115] width 72 height 11
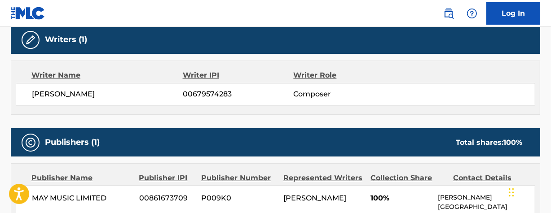
scroll to position [299, 0]
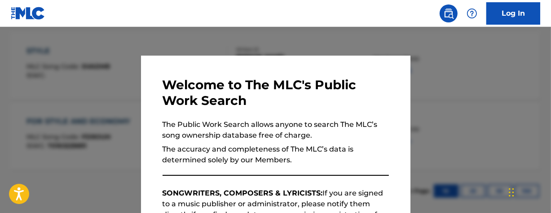
scroll to position [341, 0]
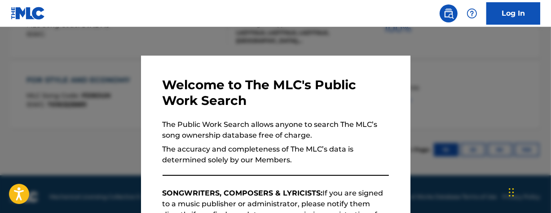
drag, startPoint x: 282, startPoint y: 48, endPoint x: 361, endPoint y: 62, distance: 80.4
click at [282, 48] on div at bounding box center [275, 133] width 551 height 213
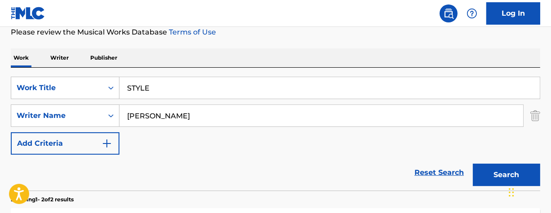
scroll to position [83, 0]
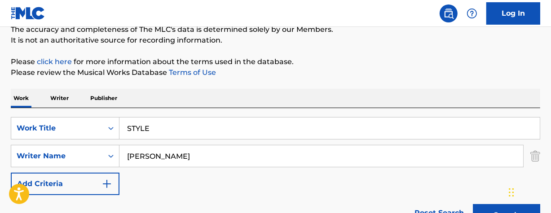
click at [79, 85] on div "The MLC Public Work Search The accuracy and completeness of The MLC's data is d…" at bounding box center [275, 198] width 551 height 462
type input "D"
drag, startPoint x: 288, startPoint y: 127, endPoint x: -88, endPoint y: 21, distance: 390.4
click at [0, 21] on html "Accessibility Screen-Reader Guide, Feedback, and Issue Reporting | New window C…" at bounding box center [275, 23] width 551 height 213
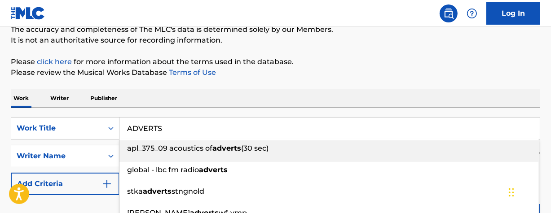
type input "ADVERTS"
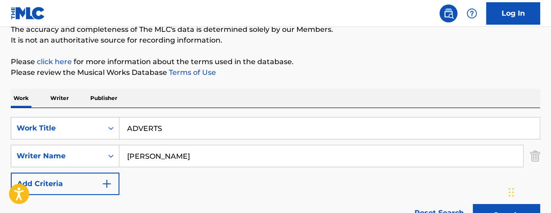
drag, startPoint x: 165, startPoint y: 98, endPoint x: 170, endPoint y: 99, distance: 4.6
click at [167, 98] on div "Work Writer Publisher" at bounding box center [276, 98] width 530 height 19
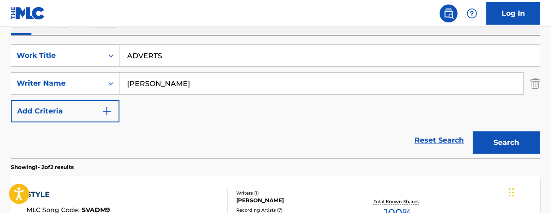
scroll to position [157, 0]
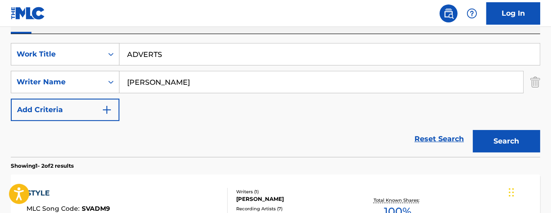
click at [499, 146] on button "Search" at bounding box center [506, 141] width 67 height 22
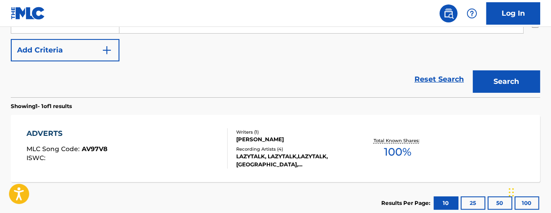
scroll to position [216, 0]
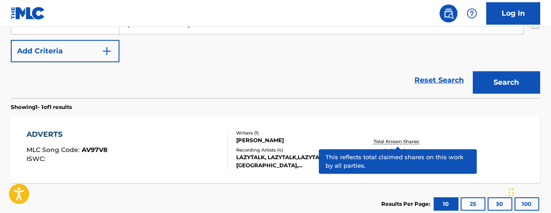
click at [393, 139] on p "Total Known Shares:" at bounding box center [398, 141] width 48 height 7
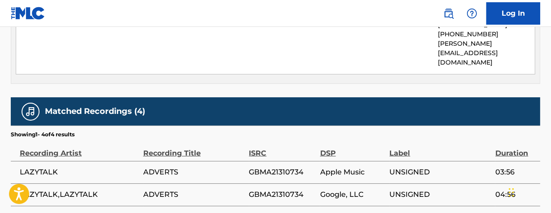
scroll to position [595, 0]
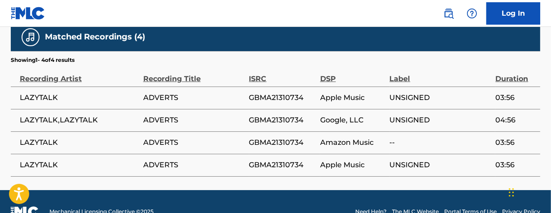
click at [301, 93] on span "GBMA21310734" at bounding box center [282, 98] width 66 height 11
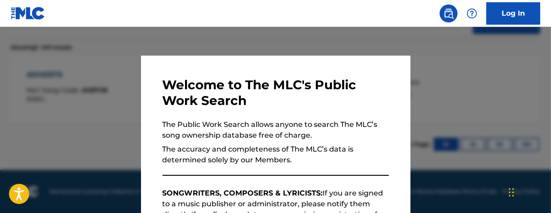
scroll to position [266, 0]
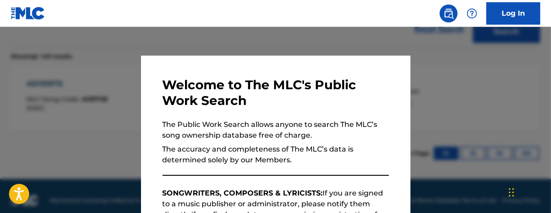
click at [329, 49] on div at bounding box center [275, 133] width 551 height 213
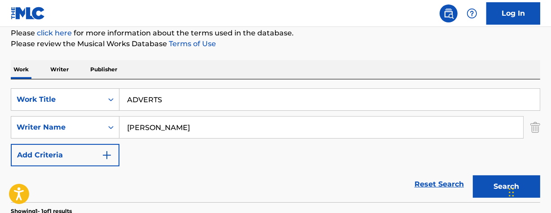
scroll to position [112, 0]
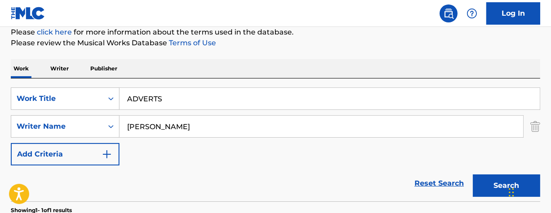
click at [223, 93] on input "ADVERTS" at bounding box center [330, 99] width 421 height 22
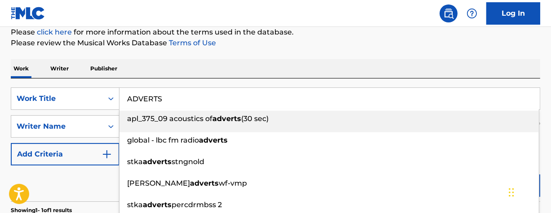
drag, startPoint x: 106, startPoint y: 68, endPoint x: 0, endPoint y: 26, distance: 113.7
click at [63, 53] on div "The MLC Public Work Search The accuracy and completeness of The MLC's data is d…" at bounding box center [275, 133] width 551 height 392
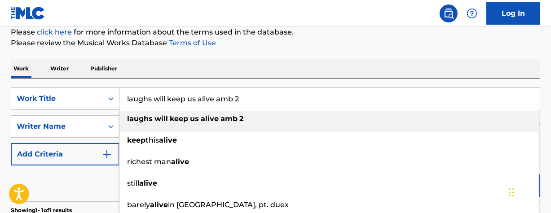
click at [252, 68] on div "Work Writer Publisher" at bounding box center [276, 68] width 530 height 19
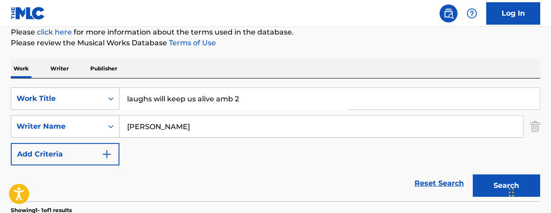
drag, startPoint x: 285, startPoint y: 104, endPoint x: -3, endPoint y: 39, distance: 295.2
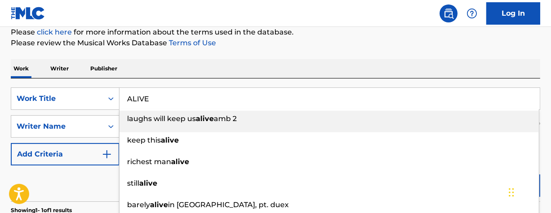
type input "ALIVE"
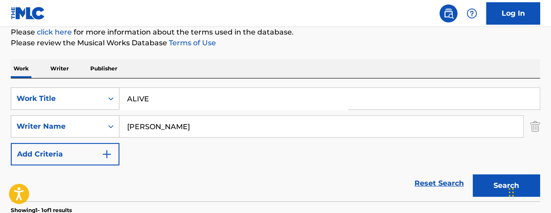
drag, startPoint x: 167, startPoint y: 79, endPoint x: 180, endPoint y: 84, distance: 13.7
click at [169, 79] on div "SearchWithCriteria93d31c4f-af8f-43c4-aee9-51da681e79a4 Work Title ALIVE SearchW…" at bounding box center [276, 140] width 530 height 123
click at [494, 191] on button "Search" at bounding box center [506, 186] width 67 height 22
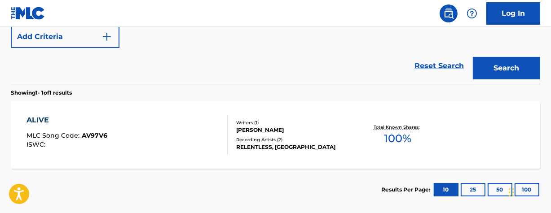
scroll to position [228, 0]
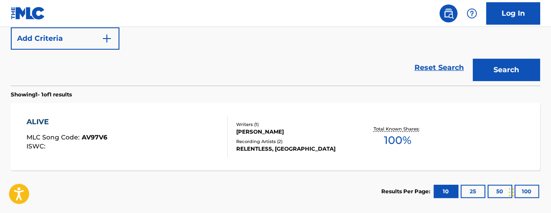
click at [413, 139] on div "Total Known Shares: 100 %" at bounding box center [398, 137] width 88 height 27
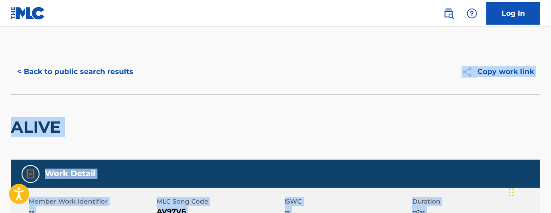
drag, startPoint x: 550, startPoint y: 50, endPoint x: 541, endPoint y: 171, distance: 121.2
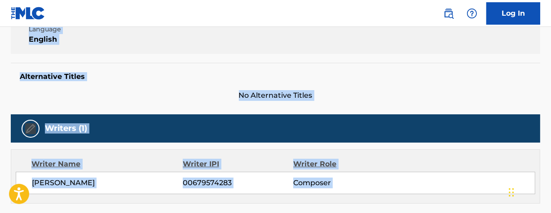
scroll to position [115, 0]
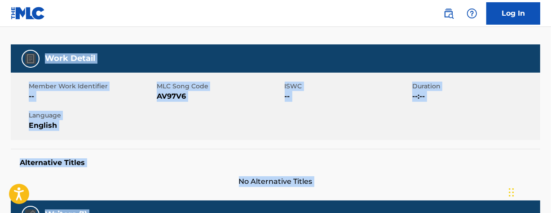
scroll to position [275, 0]
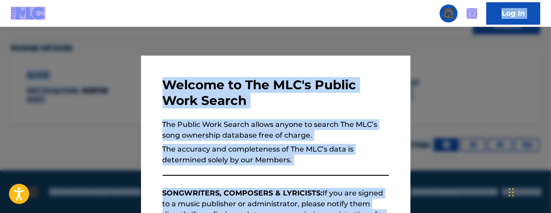
click at [140, 44] on div at bounding box center [275, 133] width 551 height 213
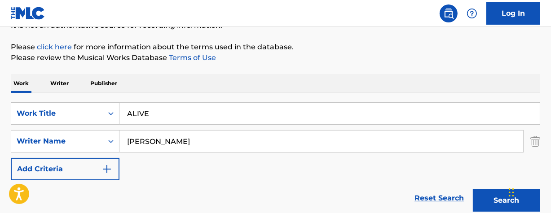
scroll to position [101, 0]
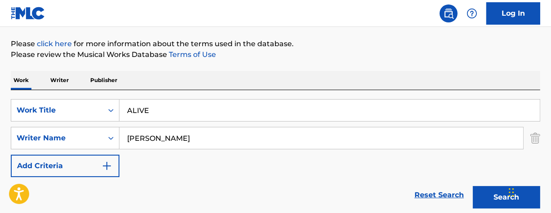
drag, startPoint x: 194, startPoint y: 108, endPoint x: 94, endPoint y: 79, distance: 103.8
click at [95, 80] on div "Work Writer Publisher SearchWithCriteria93d31c4f-af8f-43c4-aee9-51da681e79a4 Wo…" at bounding box center [276, 206] width 530 height 270
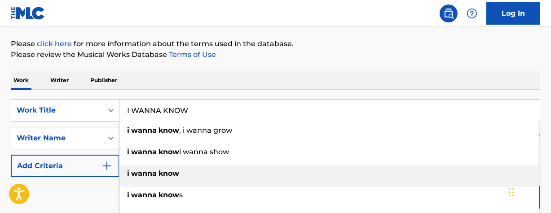
click at [189, 177] on div "i wanna know" at bounding box center [330, 174] width 420 height 16
type input "i wanna know"
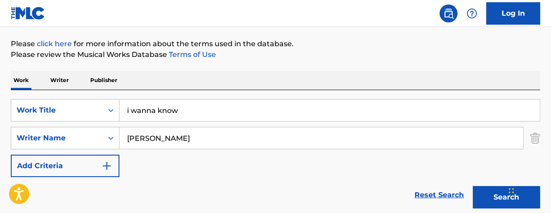
click at [486, 198] on button "Search" at bounding box center [506, 197] width 67 height 22
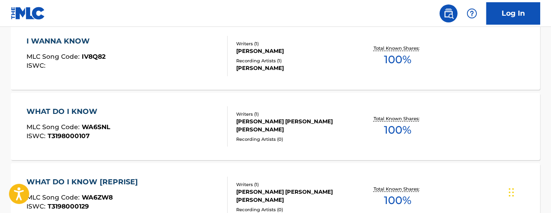
scroll to position [306, 0]
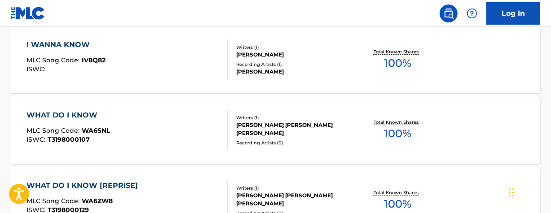
click at [363, 90] on div "I WANNA KNOW MLC Song Code : IV8Q82 ISWC : Writers ( 1 ) [PERSON_NAME] Recordin…" at bounding box center [276, 59] width 530 height 67
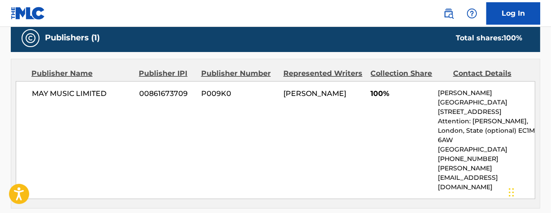
scroll to position [367, 0]
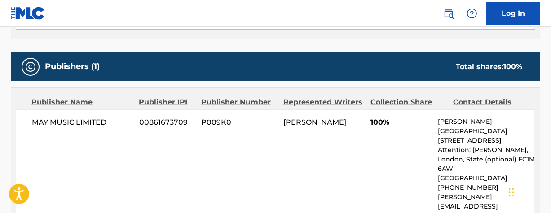
scroll to position [357, 0]
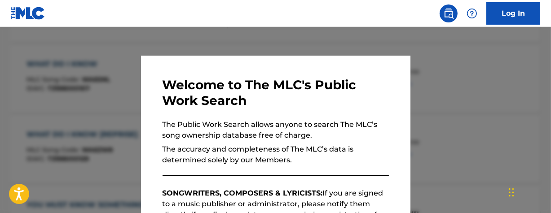
click at [300, 42] on div at bounding box center [275, 133] width 551 height 213
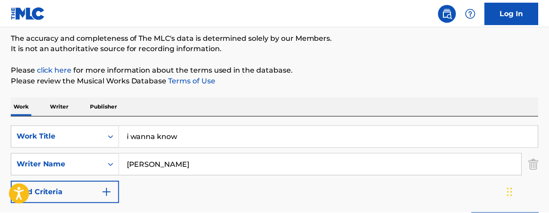
scroll to position [86, 0]
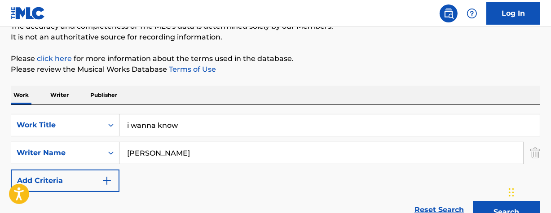
drag, startPoint x: 195, startPoint y: 129, endPoint x: 20, endPoint y: 91, distance: 178.8
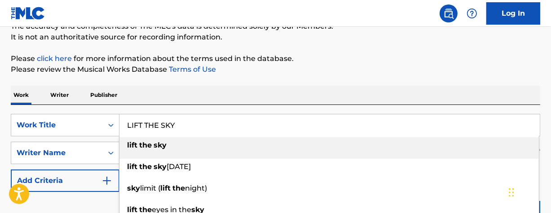
click at [174, 146] on div "lift the sky" at bounding box center [330, 145] width 420 height 16
type input "lift the sky"
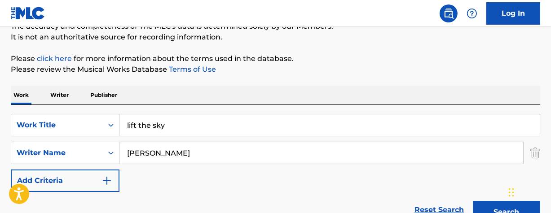
click at [486, 209] on button "Search" at bounding box center [506, 212] width 67 height 22
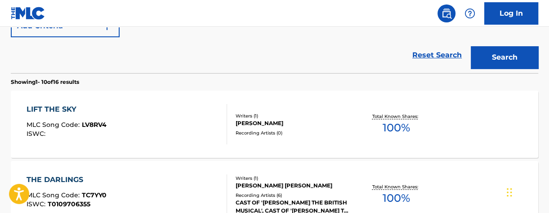
scroll to position [246, 0]
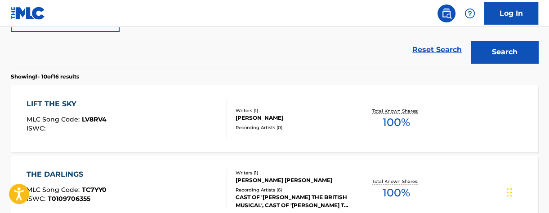
click at [434, 116] on div "Total Known Shares: 100 %" at bounding box center [396, 119] width 88 height 27
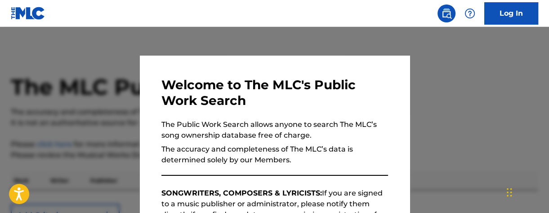
scroll to position [298, 0]
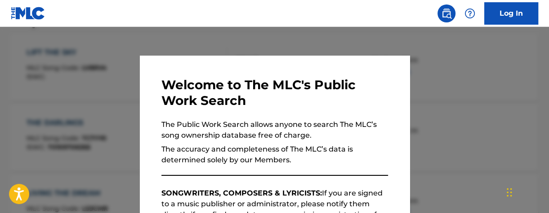
click at [149, 38] on div at bounding box center [274, 133] width 549 height 213
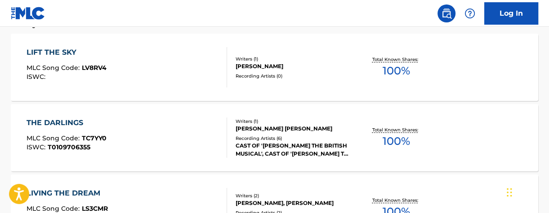
click at [396, 139] on span "100 %" at bounding box center [395, 141] width 27 height 16
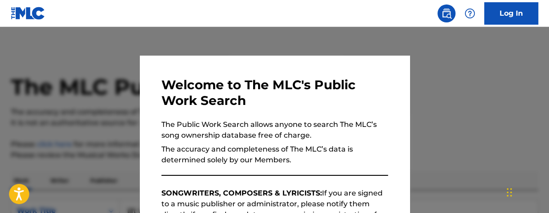
scroll to position [349, 0]
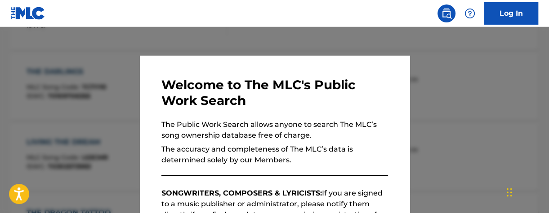
drag, startPoint x: 236, startPoint y: 44, endPoint x: 279, endPoint y: 54, distance: 43.7
click at [239, 44] on div at bounding box center [274, 133] width 549 height 213
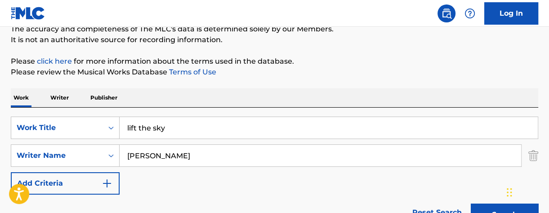
scroll to position [112, 0]
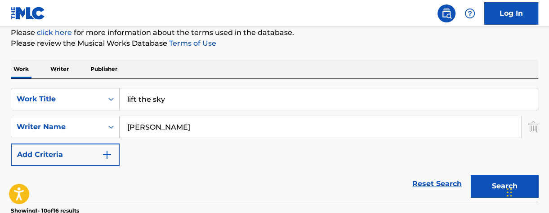
drag, startPoint x: 172, startPoint y: 100, endPoint x: 0, endPoint y: 68, distance: 174.7
click at [35, 80] on div "SearchWithCriteria93d31c4f-af8f-43c4-aee9-51da681e79a4 Work Title lift the sky …" at bounding box center [274, 140] width 527 height 123
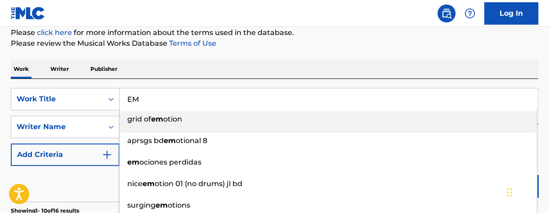
type input "E"
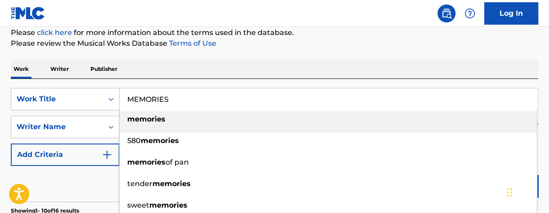
type input "MEMORIES"
drag, startPoint x: 276, startPoint y: 53, endPoint x: 281, endPoint y: 53, distance: 4.9
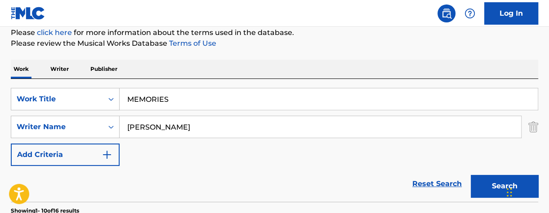
click at [490, 189] on button "Search" at bounding box center [503, 186] width 67 height 22
click at [492, 184] on button "Search" at bounding box center [503, 186] width 67 height 22
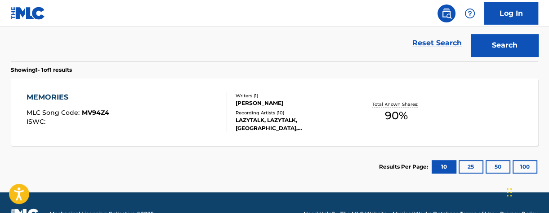
scroll to position [254, 0]
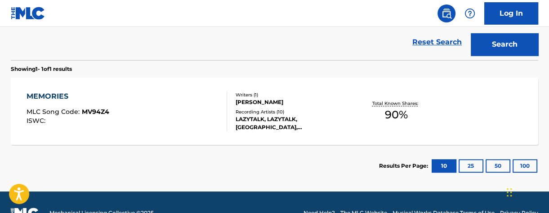
click at [394, 115] on span "90 %" at bounding box center [396, 115] width 23 height 16
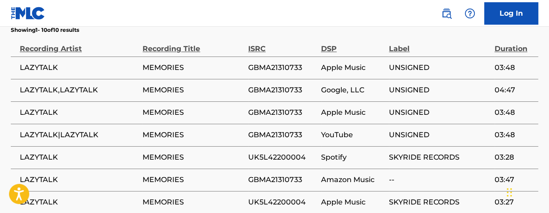
scroll to position [657, 0]
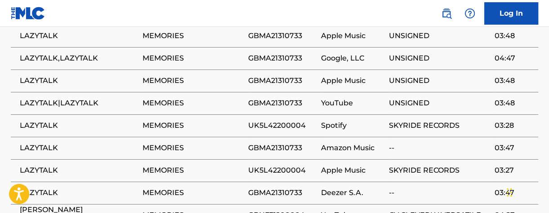
click at [270, 143] on span "GBMA21310733" at bounding box center [282, 148] width 68 height 11
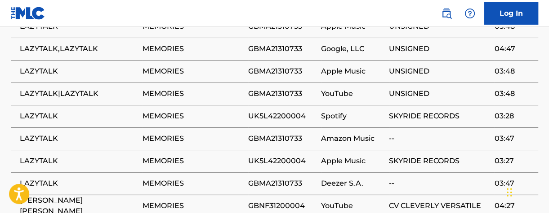
click at [283, 156] on span "UK5L42200004" at bounding box center [282, 161] width 68 height 11
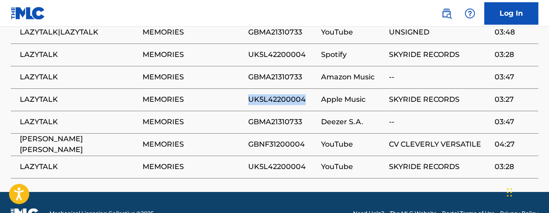
scroll to position [728, 0]
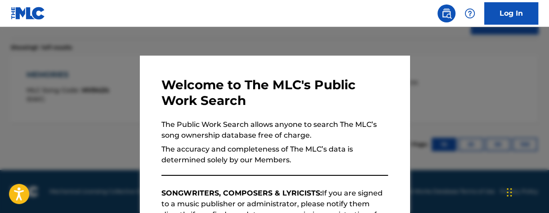
scroll to position [275, 0]
click at [462, 95] on div at bounding box center [274, 133] width 549 height 213
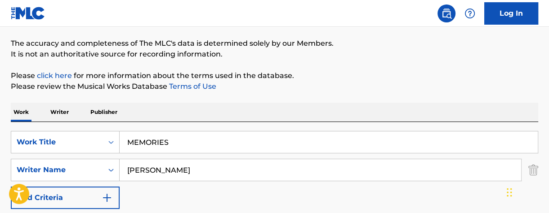
scroll to position [82, 0]
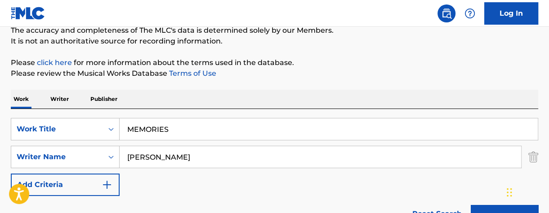
drag, startPoint x: 186, startPoint y: 135, endPoint x: 80, endPoint y: 90, distance: 114.9
click at [140, 109] on div "SearchWithCriteria93d31c4f-af8f-43c4-aee9-51da681e79a4 Work Title MEMORIES Sear…" at bounding box center [274, 170] width 527 height 123
type input "M"
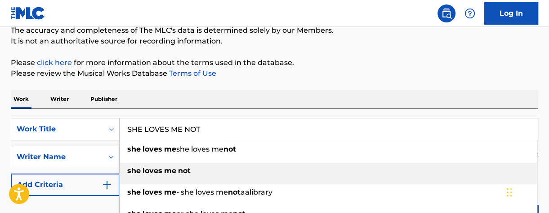
click at [179, 173] on strong "not" at bounding box center [184, 171] width 13 height 9
type input "she loves me not"
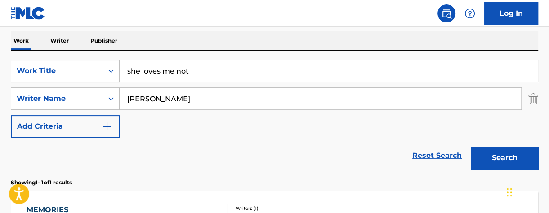
scroll to position [146, 0]
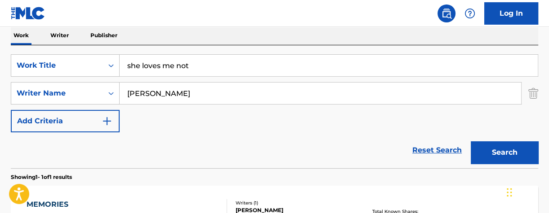
click at [499, 148] on button "Search" at bounding box center [503, 153] width 67 height 22
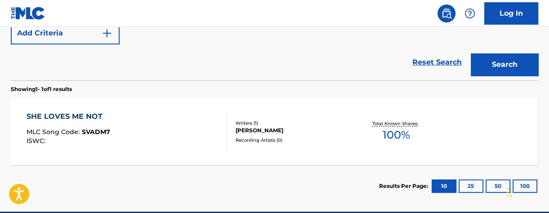
scroll to position [238, 0]
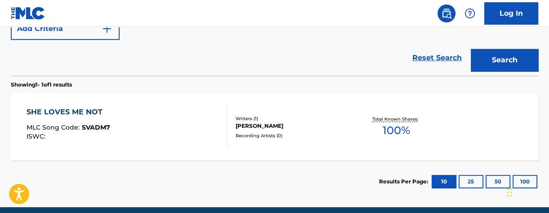
click at [390, 127] on span "100 %" at bounding box center [395, 131] width 27 height 16
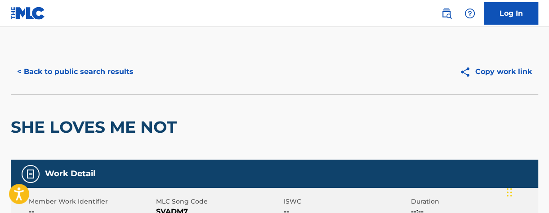
drag, startPoint x: 548, startPoint y: 60, endPoint x: 548, endPoint y: 69, distance: 9.4
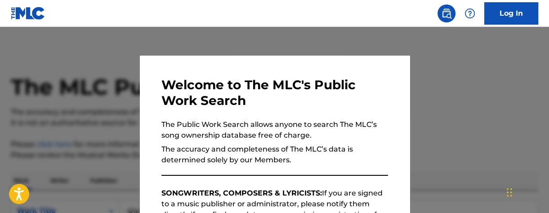
scroll to position [275, 0]
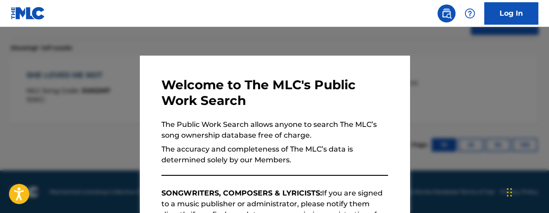
drag, startPoint x: 293, startPoint y: 34, endPoint x: 333, endPoint y: 44, distance: 41.2
click at [299, 35] on div at bounding box center [274, 133] width 549 height 213
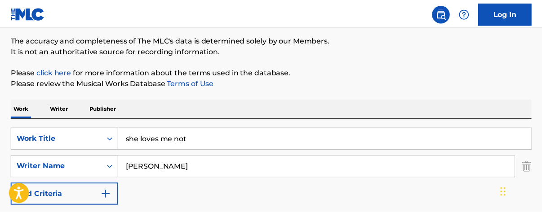
scroll to position [69, 0]
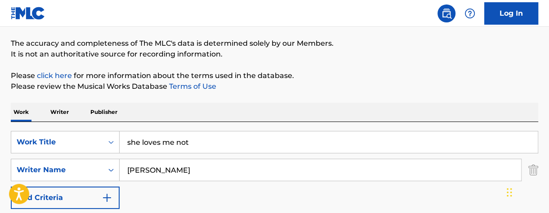
drag, startPoint x: 198, startPoint y: 150, endPoint x: 0, endPoint y: 72, distance: 212.3
click at [0, 72] on div "The MLC Public Work Search The accuracy and completeness of The MLC's data is d…" at bounding box center [274, 177] width 549 height 392
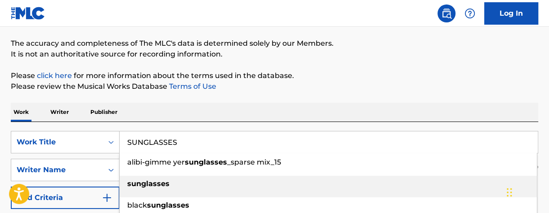
click at [173, 195] on li "sunglasses" at bounding box center [328, 187] width 417 height 22
type input "sunglasses"
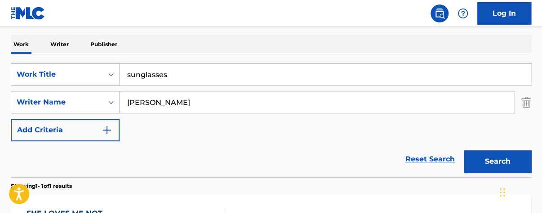
scroll to position [140, 0]
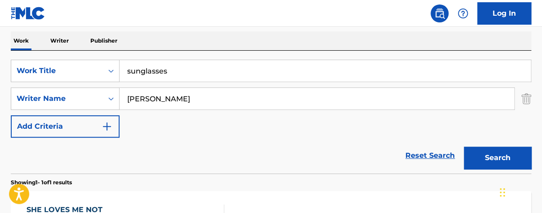
click at [491, 156] on button "Search" at bounding box center [497, 158] width 67 height 22
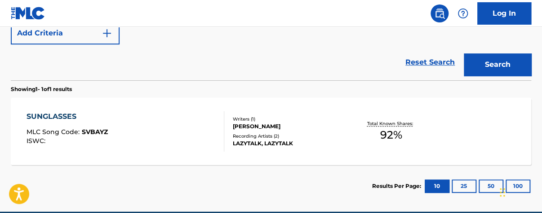
scroll to position [238, 0]
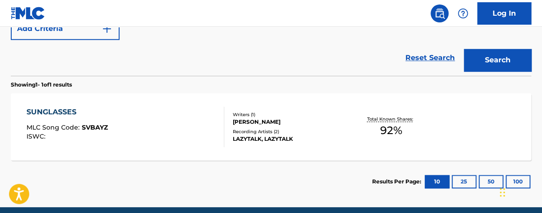
click at [388, 123] on span "92 %" at bounding box center [391, 131] width 22 height 16
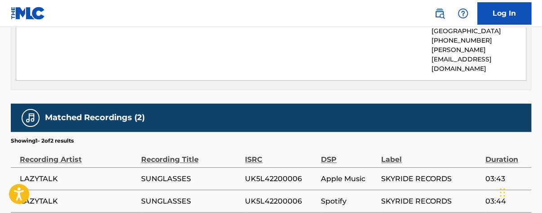
scroll to position [550, 0]
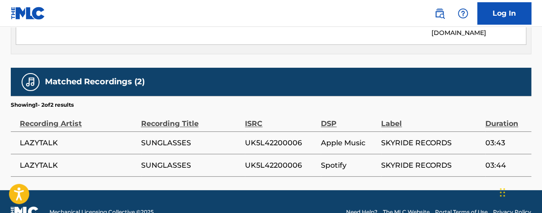
click at [288, 137] on span "UK5L42200006" at bounding box center [280, 142] width 71 height 11
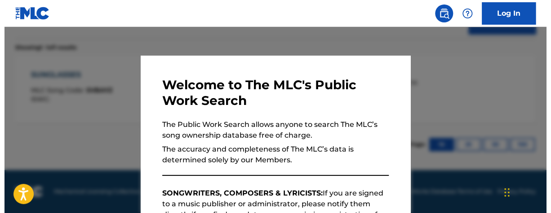
scroll to position [275, 0]
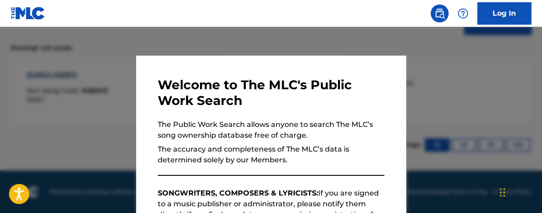
drag, startPoint x: 464, startPoint y: 84, endPoint x: 472, endPoint y: 89, distance: 9.7
click at [470, 88] on div at bounding box center [271, 133] width 542 height 213
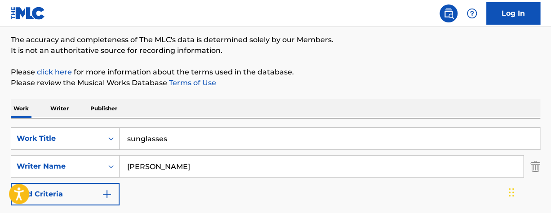
scroll to position [102, 0]
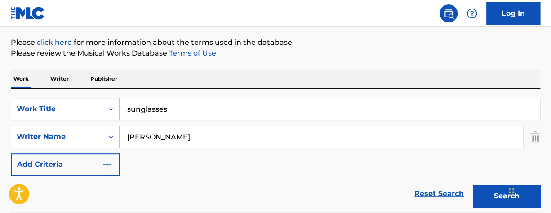
click at [10, 46] on div "The MLC Public Work Search The accuracy and completeness of The MLC's data is d…" at bounding box center [275, 143] width 551 height 392
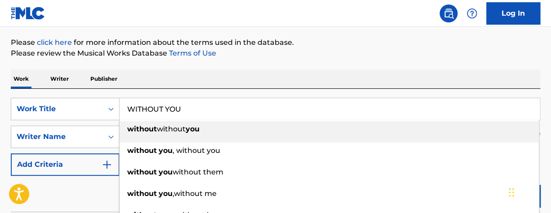
type input "WITHOUT YOU"
click at [319, 80] on div "Work Writer Publisher" at bounding box center [275, 79] width 529 height 19
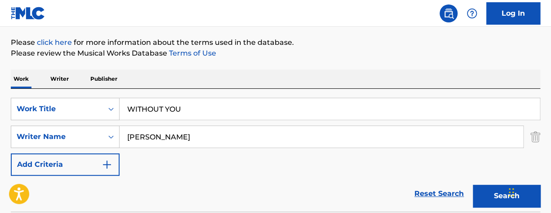
click at [491, 194] on button "Search" at bounding box center [506, 196] width 67 height 22
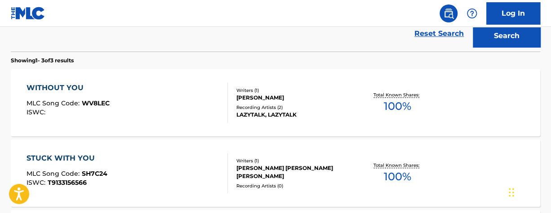
scroll to position [270, 0]
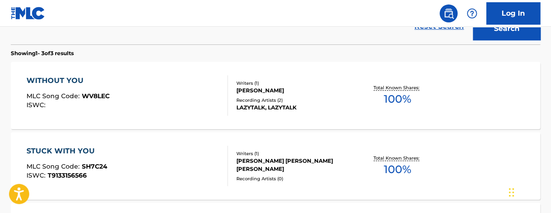
click at [388, 106] on span "100 %" at bounding box center [397, 99] width 27 height 16
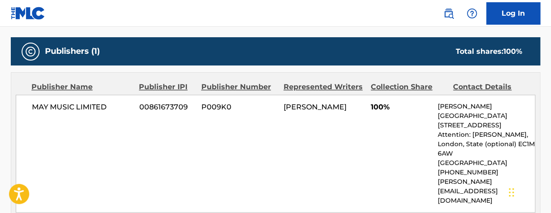
scroll to position [550, 0]
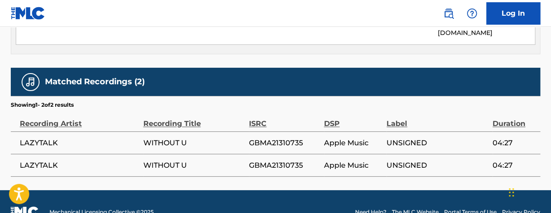
click at [270, 137] on span "GBMA21310735" at bounding box center [284, 142] width 70 height 11
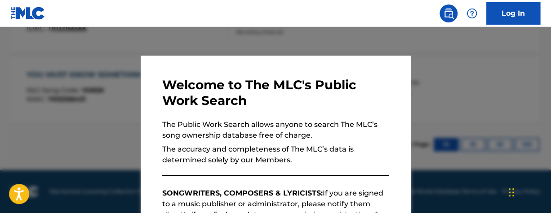
scroll to position [321, 0]
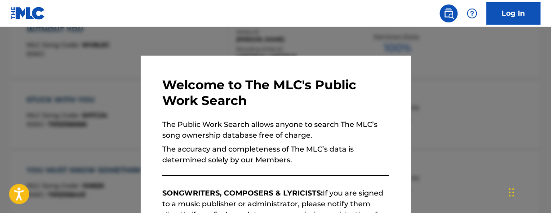
click at [499, 64] on div at bounding box center [275, 133] width 551 height 213
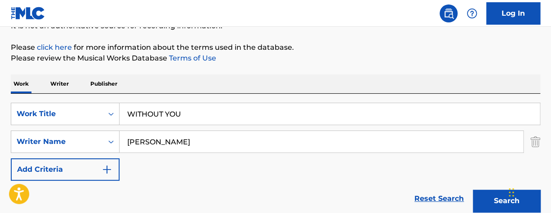
scroll to position [111, 0]
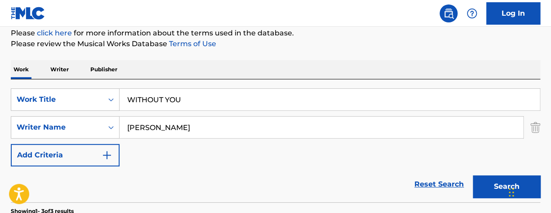
drag, startPoint x: 195, startPoint y: 104, endPoint x: 25, endPoint y: 63, distance: 174.6
type input "wooden heart"
click at [498, 181] on button "Search" at bounding box center [506, 187] width 67 height 22
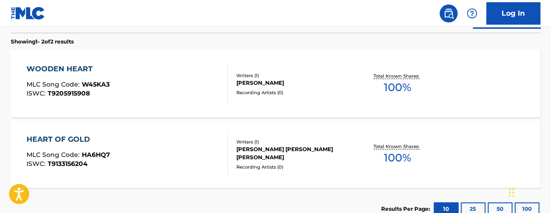
scroll to position [282, 0]
click at [403, 83] on span "100 %" at bounding box center [397, 87] width 27 height 16
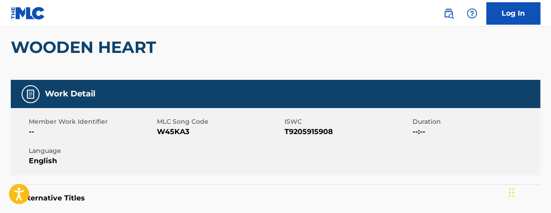
scroll to position [72, 0]
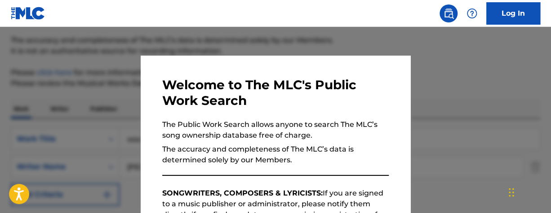
scroll to position [333, 0]
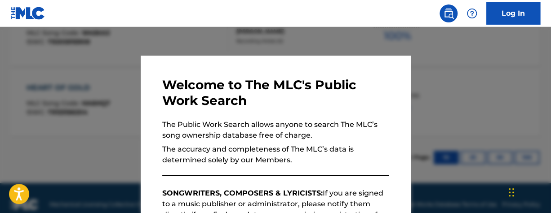
click at [405, 39] on div at bounding box center [275, 133] width 551 height 213
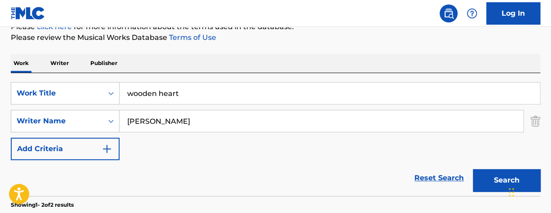
scroll to position [114, 0]
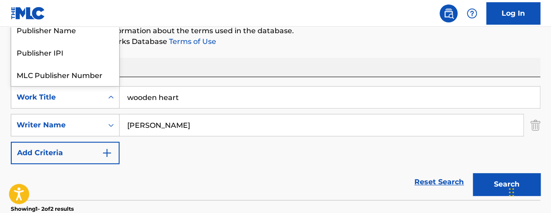
click at [92, 96] on div "Work Title" at bounding box center [57, 97] width 81 height 11
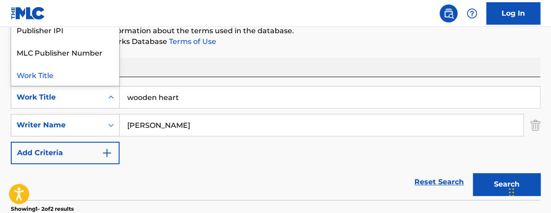
drag, startPoint x: 228, startPoint y: 118, endPoint x: 88, endPoint y: 95, distance: 142.5
click at [93, 95] on div "SearchWithCriteria93d31c4f-af8f-43c4-aee9-51da681e79a4 7 results available. Use…" at bounding box center [275, 125] width 529 height 78
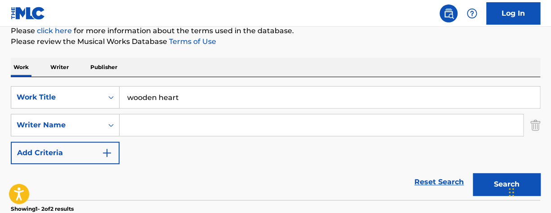
click at [53, 66] on p "Writer" at bounding box center [60, 67] width 24 height 19
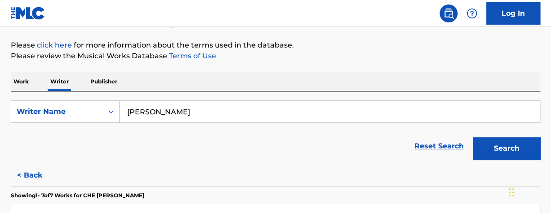
scroll to position [101, 0]
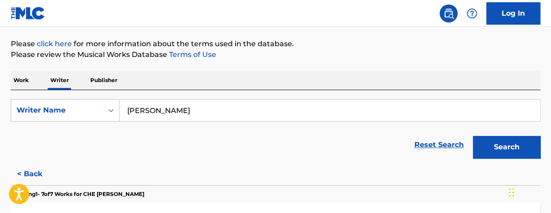
drag, startPoint x: 235, startPoint y: 100, endPoint x: 174, endPoint y: 102, distance: 60.2
click at [176, 102] on input "[PERSON_NAME]" at bounding box center [330, 111] width 420 height 22
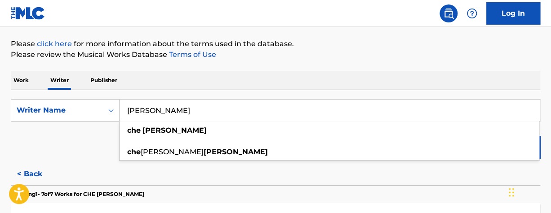
drag, startPoint x: 95, startPoint y: 83, endPoint x: 30, endPoint y: 54, distance: 71.2
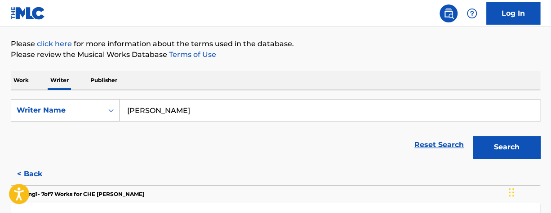
type input "[PERSON_NAME]"
click at [499, 142] on button "Search" at bounding box center [506, 147] width 67 height 22
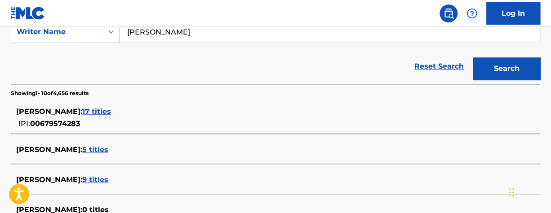
scroll to position [173, 0]
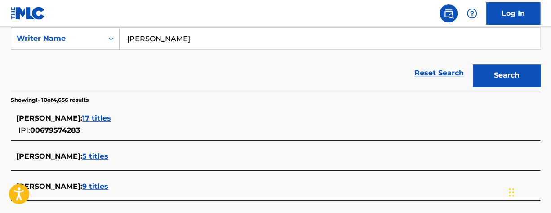
click at [91, 113] on div "[PERSON_NAME] : 17 titles" at bounding box center [263, 118] width 495 height 11
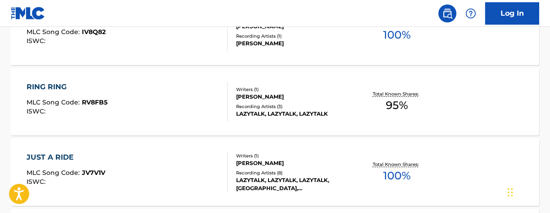
scroll to position [614, 0]
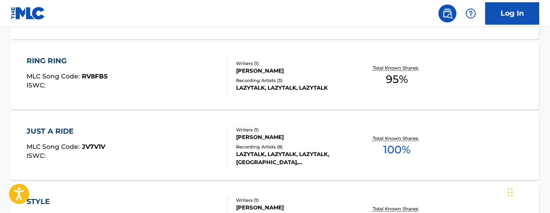
click at [399, 79] on span "95 %" at bounding box center [397, 79] width 22 height 16
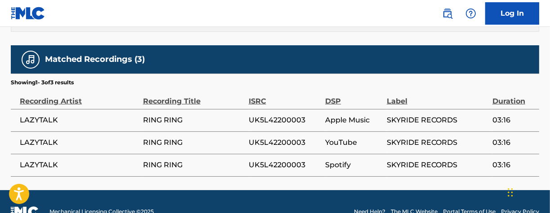
scroll to position [571, 0]
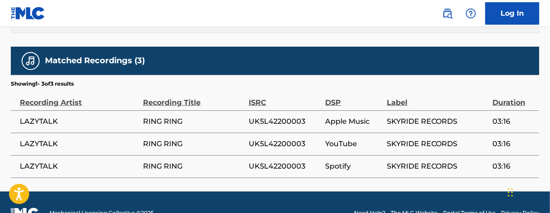
click at [298, 116] on span "UK5L42200003" at bounding box center [284, 121] width 72 height 11
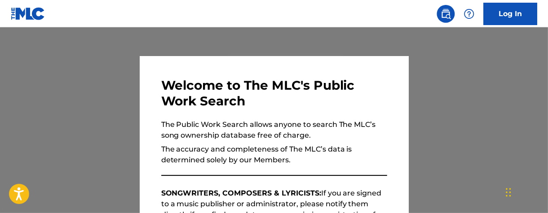
scroll to position [125, 0]
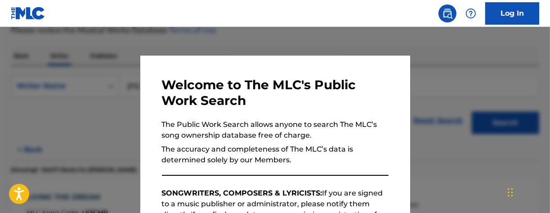
drag, startPoint x: 460, startPoint y: 76, endPoint x: 471, endPoint y: 75, distance: 11.3
click at [461, 75] on div at bounding box center [275, 133] width 550 height 213
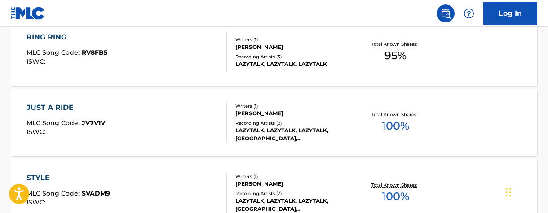
scroll to position [681, 0]
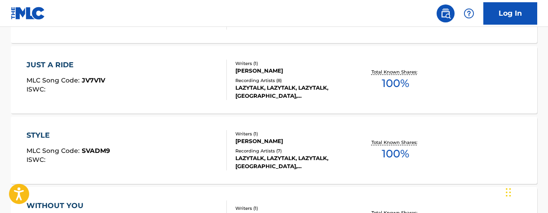
click at [404, 84] on span "100 %" at bounding box center [395, 83] width 27 height 16
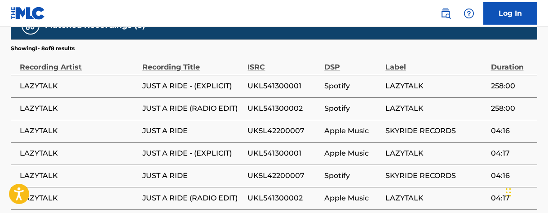
scroll to position [598, 0]
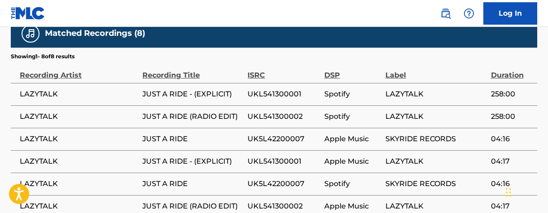
click at [262, 89] on span "UKL541300001" at bounding box center [284, 94] width 72 height 11
click at [278, 111] on span "UKL541300002" at bounding box center [284, 116] width 72 height 11
click at [264, 134] on span "UK5L42200007" at bounding box center [284, 139] width 72 height 11
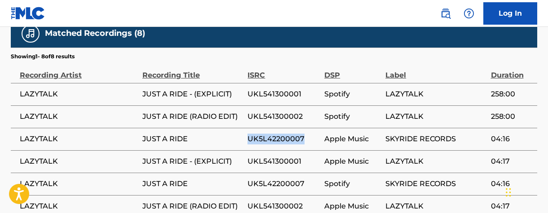
click at [265, 134] on span "UK5L42200007" at bounding box center [284, 139] width 72 height 11
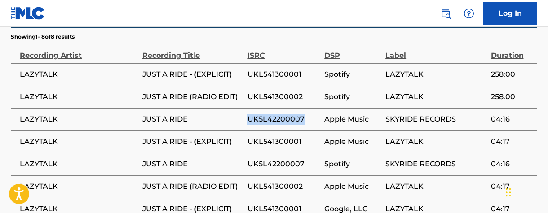
scroll to position [616, 0]
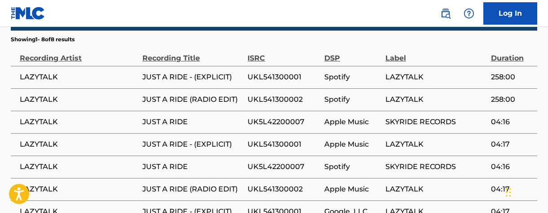
click at [481, 184] on span "LAZYTALK" at bounding box center [436, 189] width 101 height 11
click at [291, 72] on span "UKL541300001" at bounding box center [284, 77] width 72 height 11
drag, startPoint x: 450, startPoint y: 189, endPoint x: 379, endPoint y: 160, distance: 76.9
click at [446, 207] on span "LAZYTALK" at bounding box center [436, 212] width 101 height 11
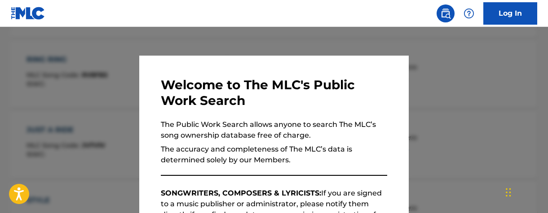
click at [440, 61] on div at bounding box center [274, 133] width 548 height 213
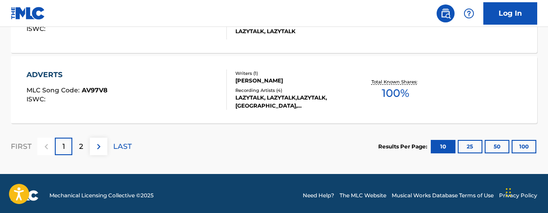
scroll to position [877, 0]
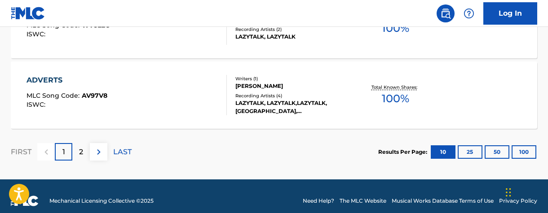
click at [499, 142] on div "Results Per Page: 10 25 50 100" at bounding box center [457, 152] width 159 height 42
click at [499, 146] on button "100" at bounding box center [524, 152] width 25 height 13
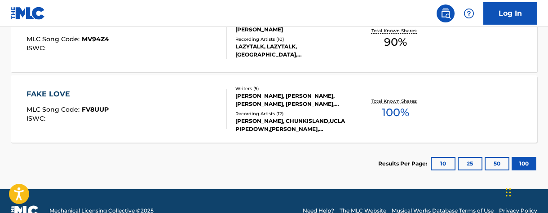
scroll to position [1314, 0]
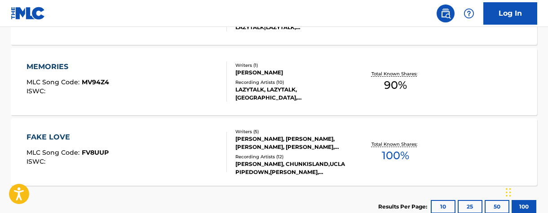
click at [401, 146] on div "Total Known Shares: 100 %" at bounding box center [396, 152] width 88 height 27
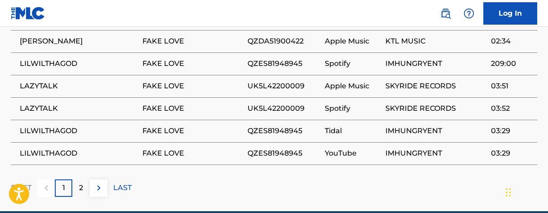
scroll to position [774, 0]
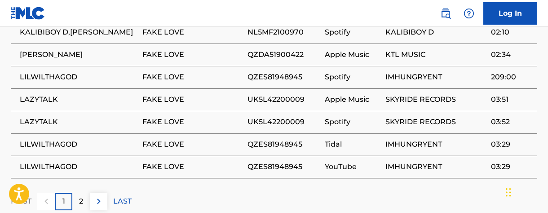
click at [275, 94] on span "UK5L42200009" at bounding box center [284, 99] width 73 height 11
click at [221, 193] on div "FIRST 1 2 LAST" at bounding box center [274, 202] width 527 height 18
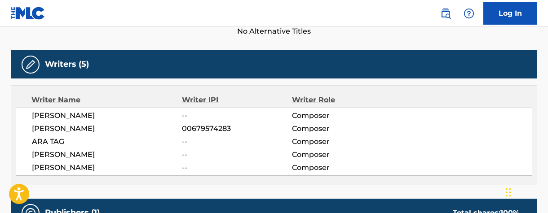
scroll to position [273, 0]
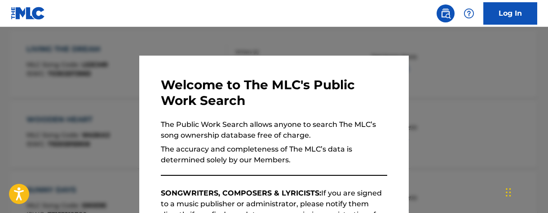
click at [115, 179] on div at bounding box center [274, 133] width 548 height 213
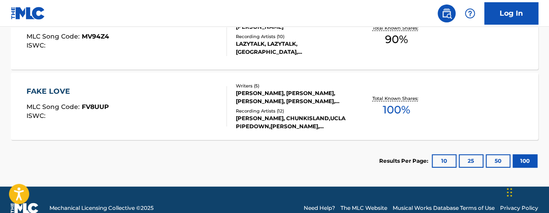
scroll to position [1203, 0]
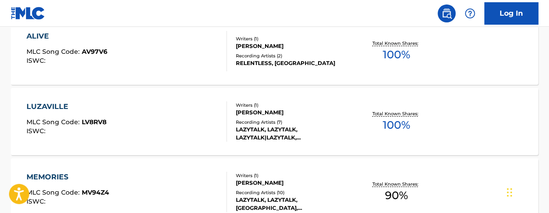
click at [403, 123] on span "100 %" at bounding box center [395, 125] width 27 height 16
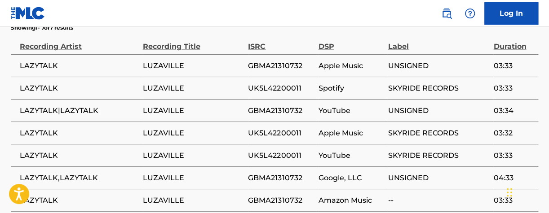
scroll to position [618, 0]
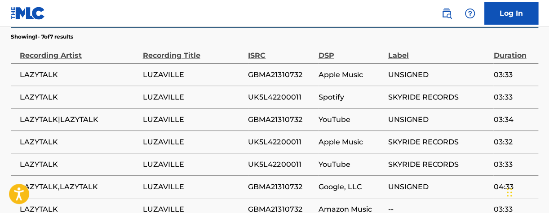
click at [256, 69] on span "GBMA21310732" at bounding box center [281, 74] width 66 height 11
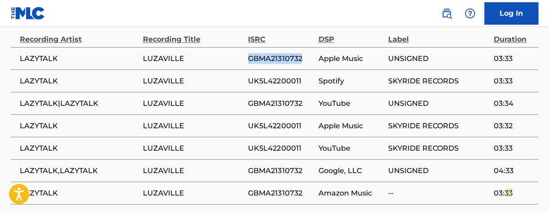
scroll to position [627, 0]
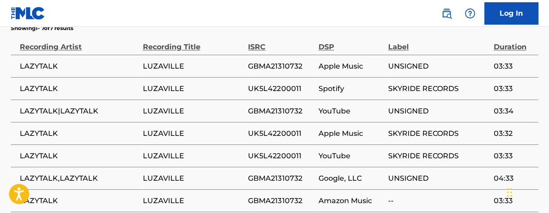
click at [264, 83] on span "UK5L42200011" at bounding box center [281, 88] width 66 height 11
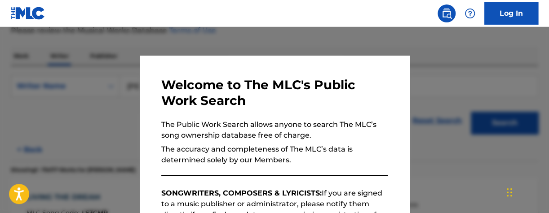
drag, startPoint x: 499, startPoint y: 54, endPoint x: 521, endPoint y: 66, distance: 25.4
click at [499, 54] on div at bounding box center [274, 133] width 549 height 213
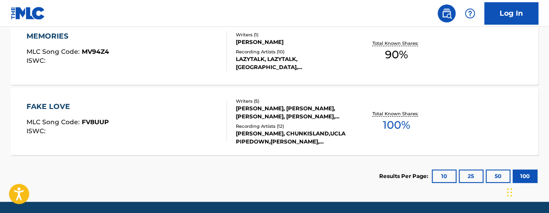
scroll to position [992, 0]
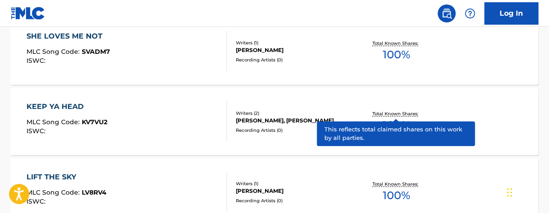
click at [399, 113] on p "Total Known Shares:" at bounding box center [396, 114] width 48 height 7
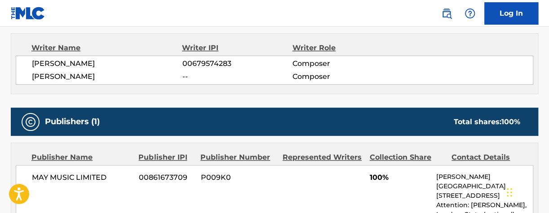
scroll to position [304, 0]
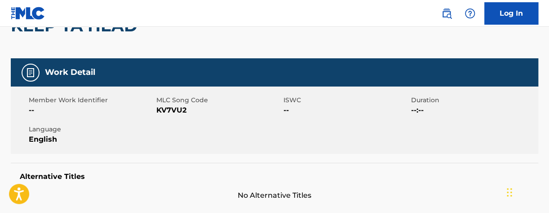
scroll to position [99, 0]
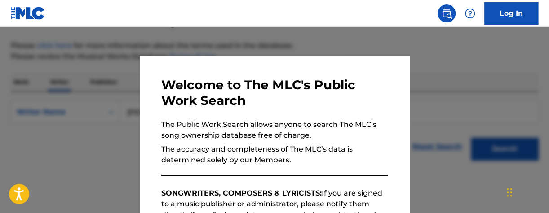
scroll to position [125, 0]
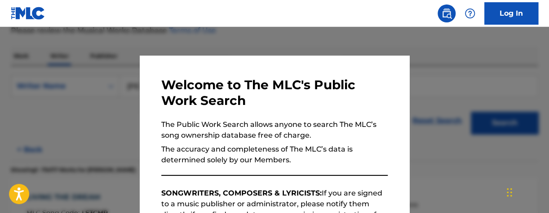
click at [476, 50] on div at bounding box center [274, 133] width 549 height 213
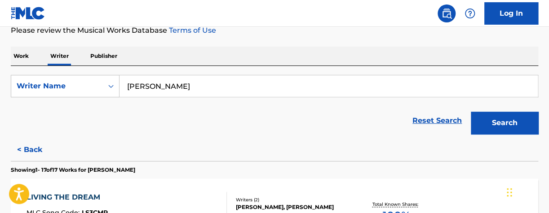
scroll to position [1344, 0]
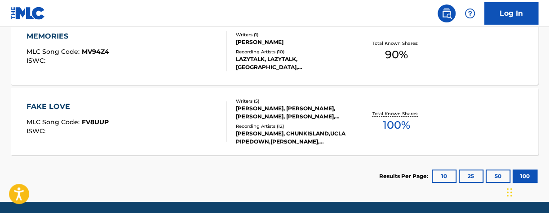
click at [408, 124] on span "100 %" at bounding box center [395, 125] width 27 height 16
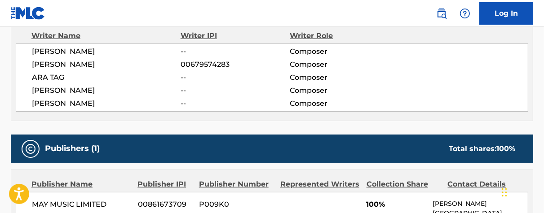
scroll to position [318, 0]
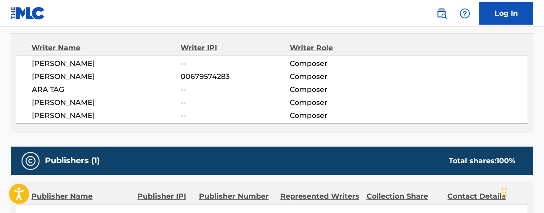
click at [67, 64] on span "[PERSON_NAME]" at bounding box center [106, 63] width 149 height 11
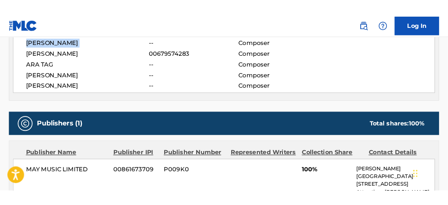
scroll to position [344, 0]
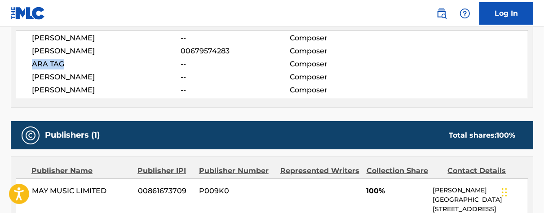
drag, startPoint x: 34, startPoint y: 64, endPoint x: 69, endPoint y: 62, distance: 35.1
click at [69, 62] on span "ARA TAG" at bounding box center [106, 64] width 149 height 11
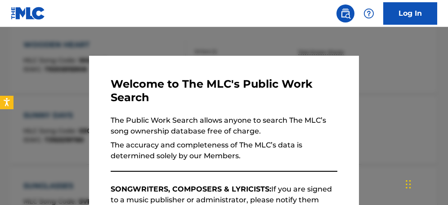
drag, startPoint x: 374, startPoint y: 71, endPoint x: 394, endPoint y: 76, distance: 20.4
click at [375, 71] on div at bounding box center [224, 129] width 448 height 205
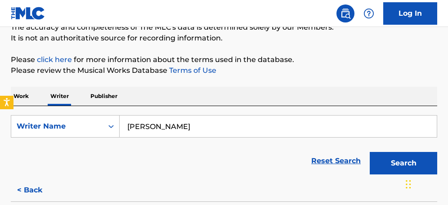
scroll to position [86, 0]
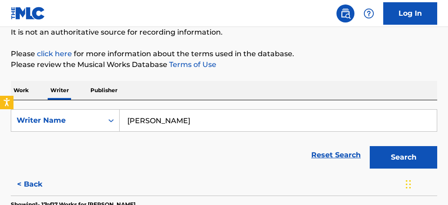
click at [25, 89] on p "Work" at bounding box center [21, 90] width 21 height 19
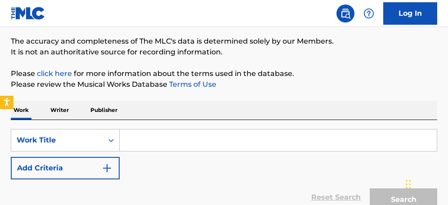
scroll to position [68, 0]
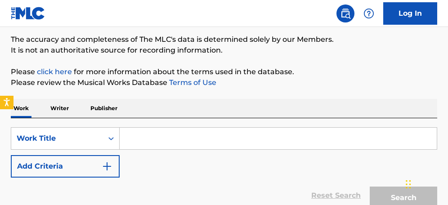
click at [177, 134] on input "Search Form" at bounding box center [278, 139] width 317 height 22
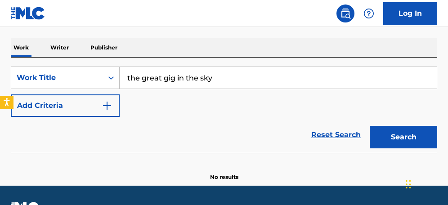
scroll to position [153, 0]
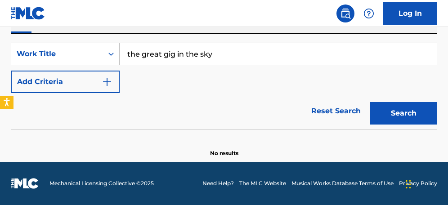
type input "the great gig in the sky"
click at [408, 111] on button "Search" at bounding box center [402, 113] width 67 height 22
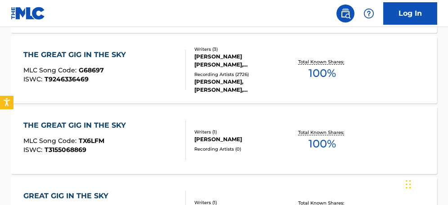
scroll to position [683, 0]
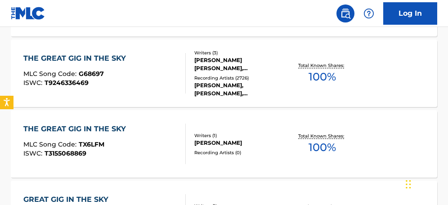
click at [335, 77] on span "100 %" at bounding box center [321, 77] width 27 height 16
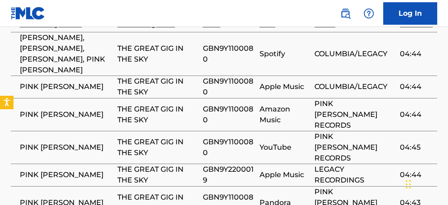
scroll to position [668, 0]
